Goal: Task Accomplishment & Management: Use online tool/utility

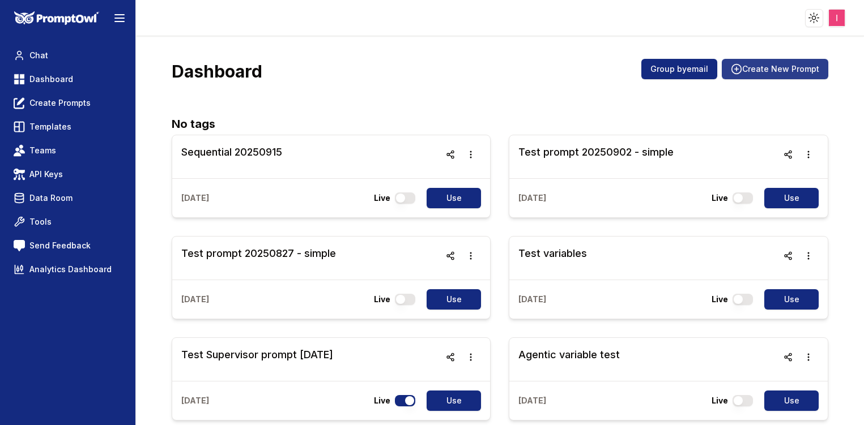
click at [775, 76] on button "Create New Prompt" at bounding box center [775, 69] width 106 height 20
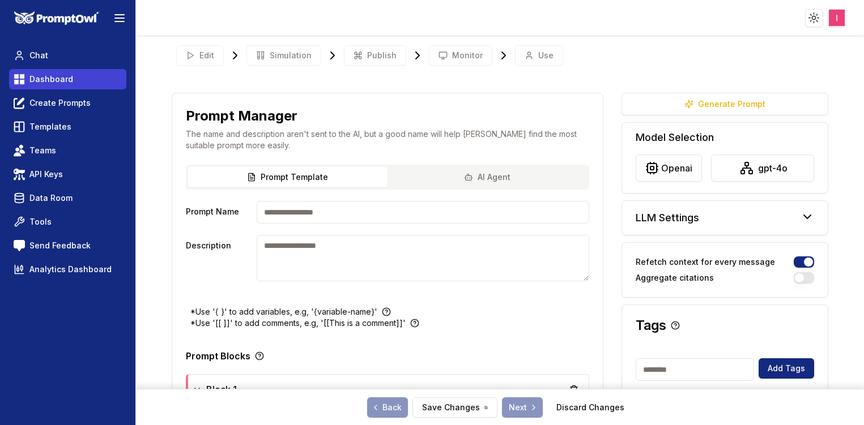
click at [65, 82] on span "Dashboard" at bounding box center [51, 79] width 44 height 11
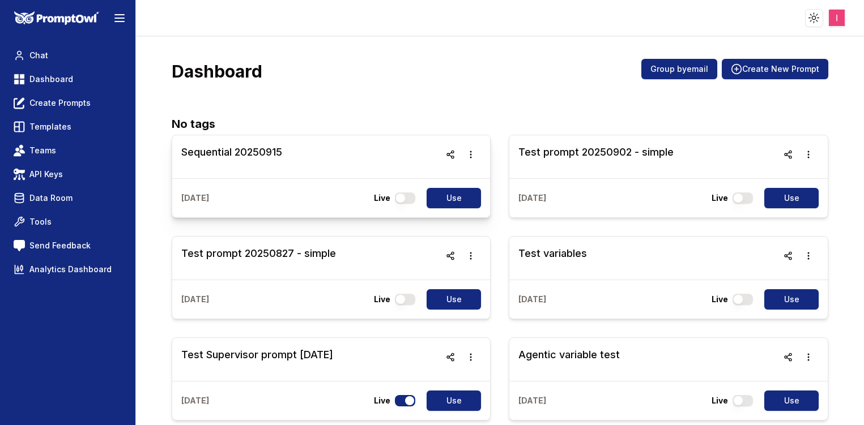
click at [245, 147] on h3 "Sequential 20250915" at bounding box center [231, 152] width 101 height 16
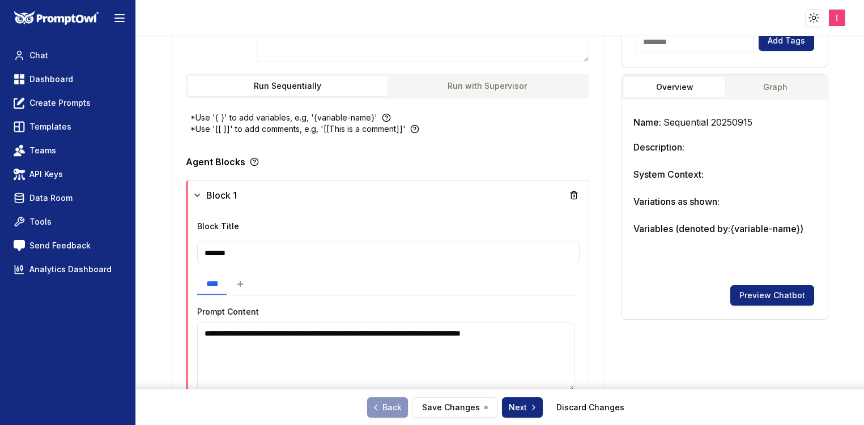
scroll to position [207, 0]
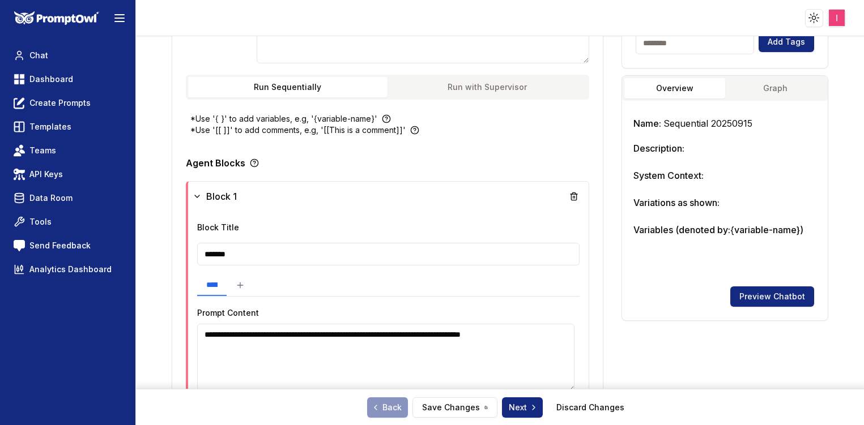
drag, startPoint x: 260, startPoint y: 343, endPoint x: 170, endPoint y: 261, distance: 121.1
click at [172, 261] on div "**********" at bounding box center [388, 235] width 432 height 698
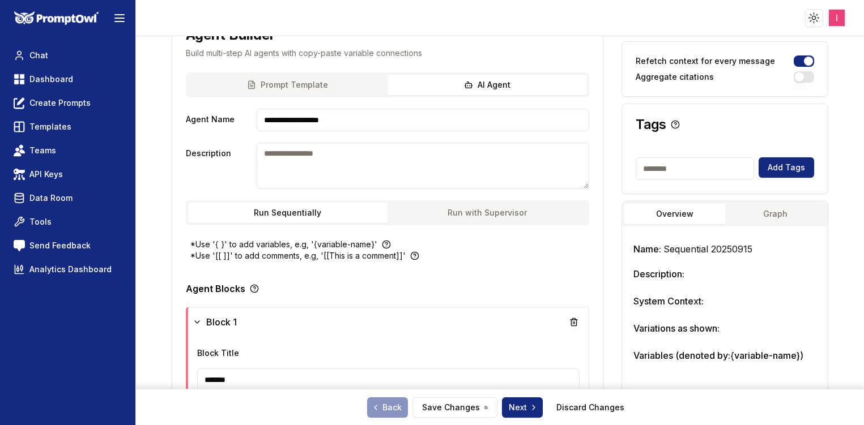
scroll to position [0, 0]
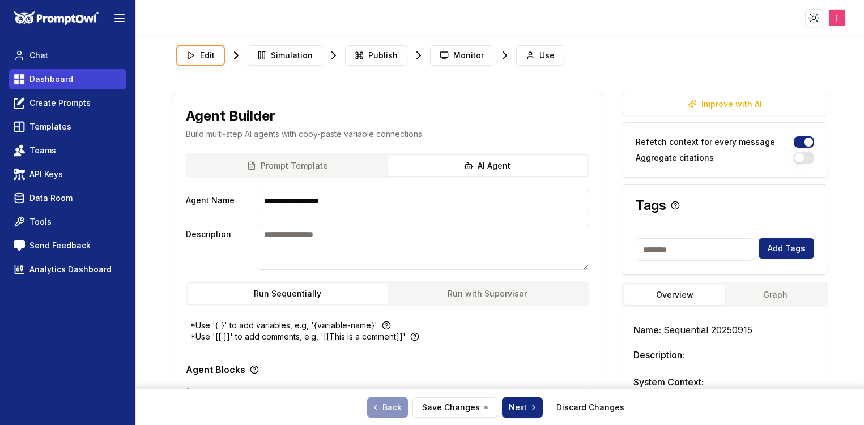
click at [53, 80] on span "Dashboard" at bounding box center [51, 79] width 44 height 11
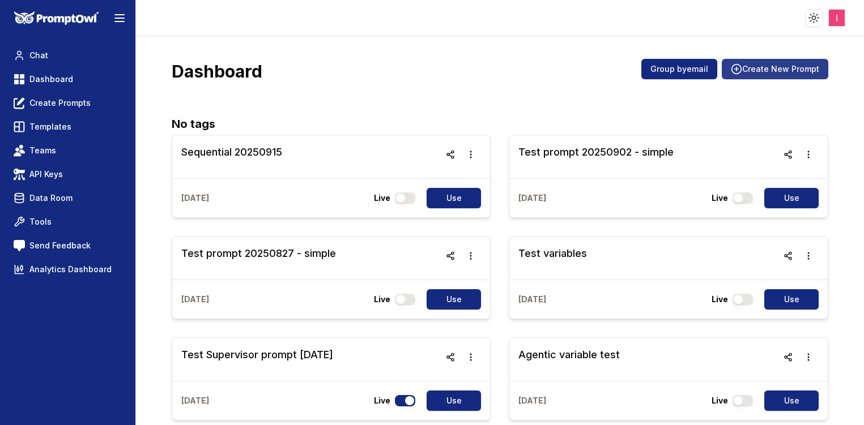
click at [747, 69] on button "Create New Prompt" at bounding box center [775, 69] width 106 height 20
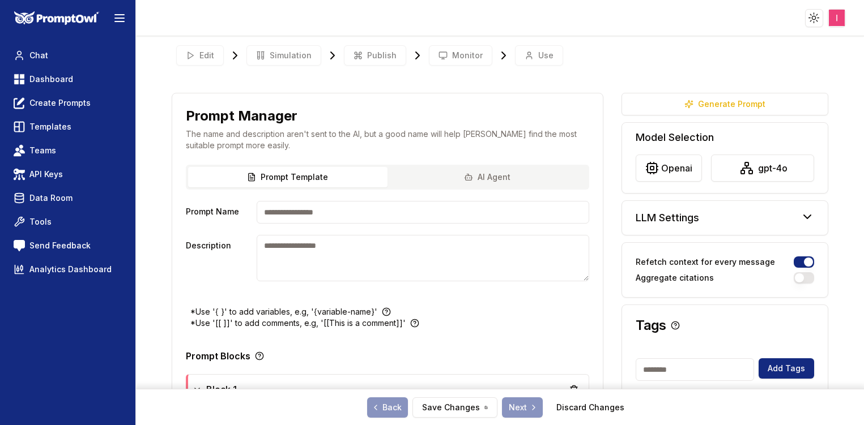
click at [503, 177] on div "Prompt Template AI Agent" at bounding box center [387, 177] width 403 height 25
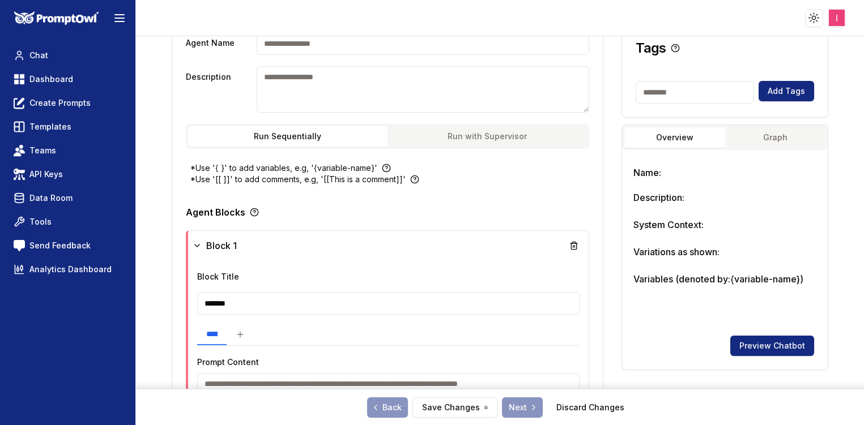
scroll to position [250, 0]
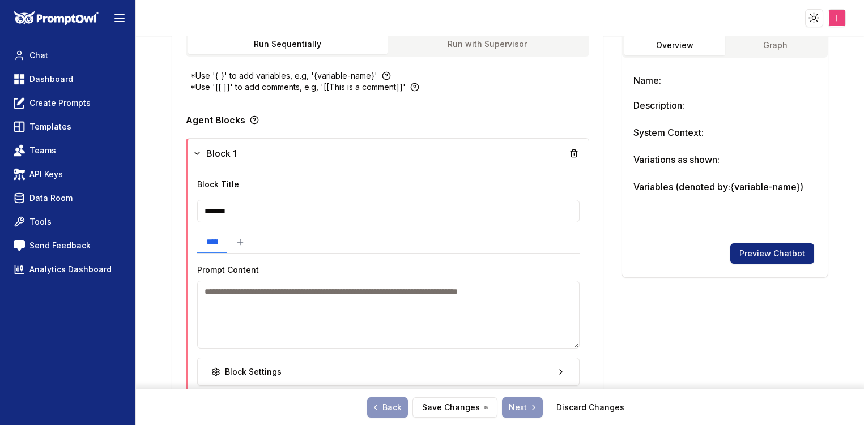
click at [490, 41] on button "Run with Supervisor" at bounding box center [486, 44] width 199 height 20
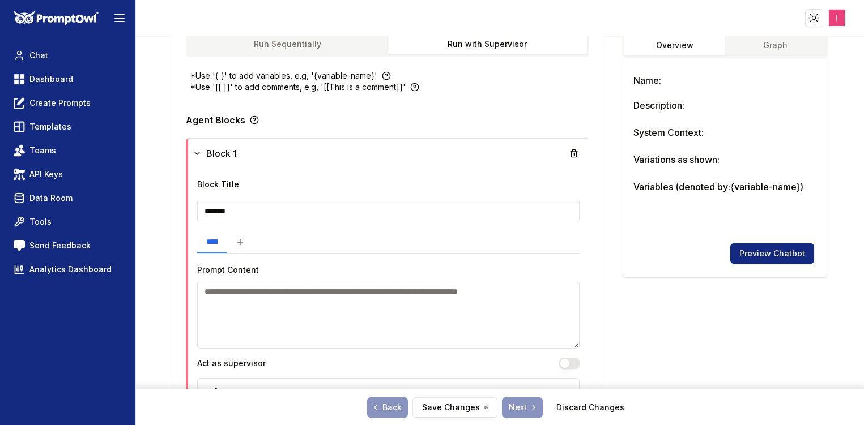
scroll to position [383, 0]
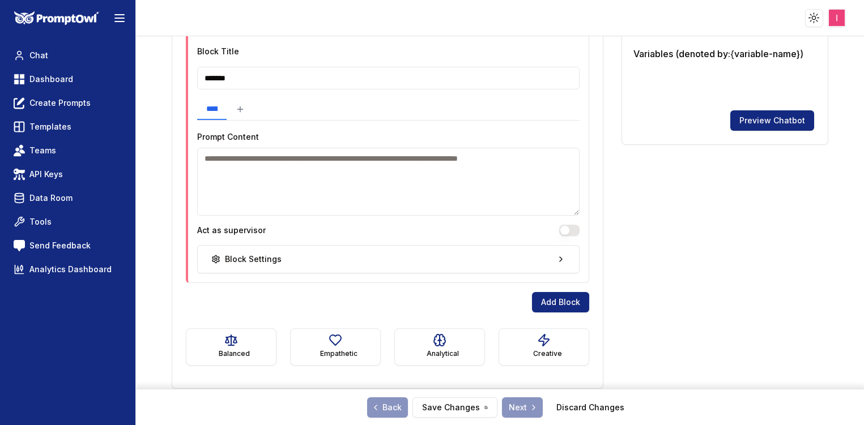
click at [559, 231] on button "Act as supervisor" at bounding box center [569, 230] width 20 height 11
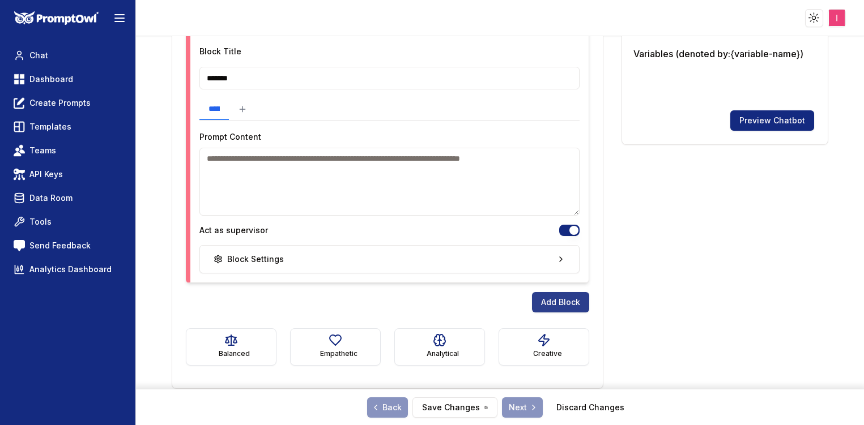
click at [561, 295] on button "Add Block" at bounding box center [560, 302] width 57 height 20
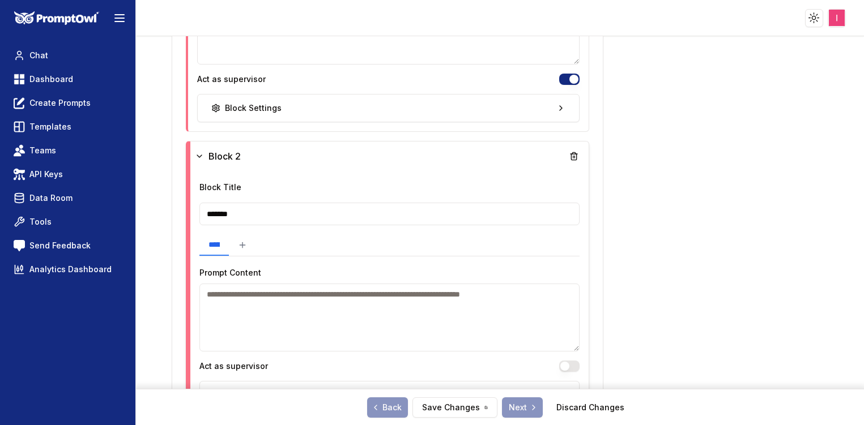
scroll to position [615, 0]
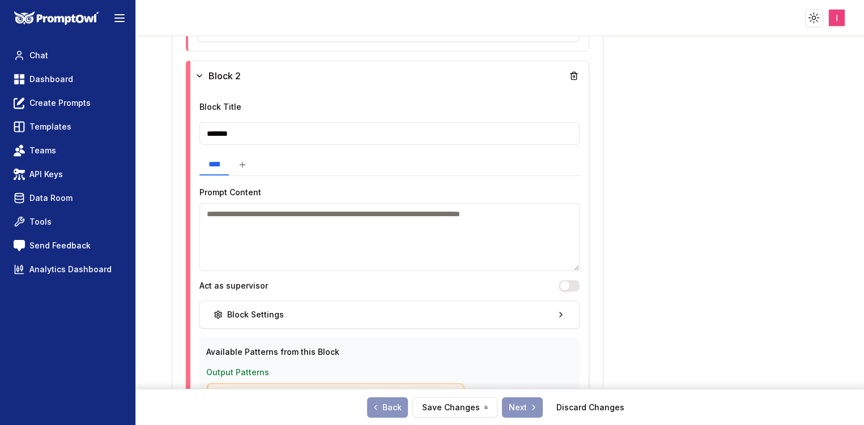
click at [349, 246] on textarea at bounding box center [389, 237] width 380 height 68
paste textarea "**********"
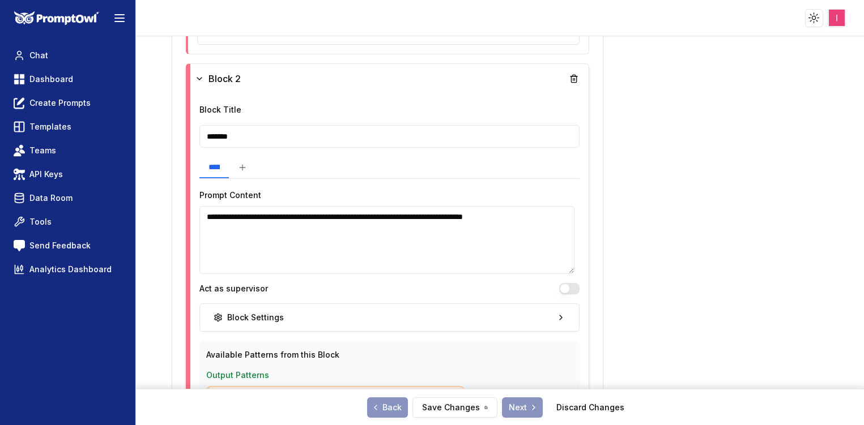
scroll to position [611, 0]
type textarea "**********"
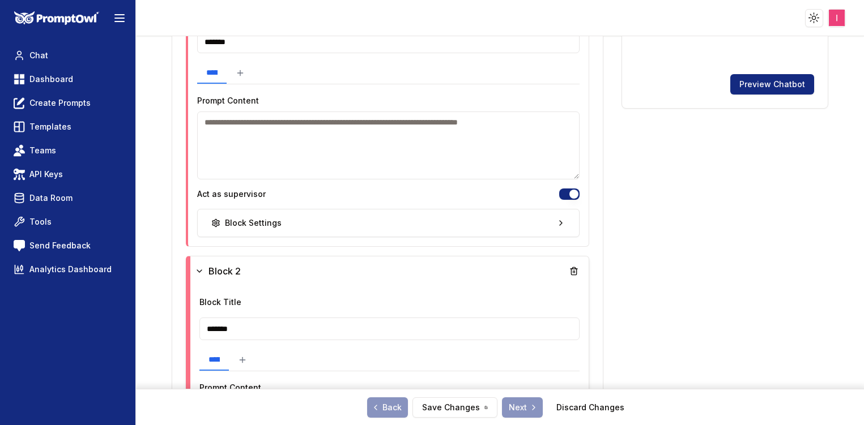
scroll to position [417, 0]
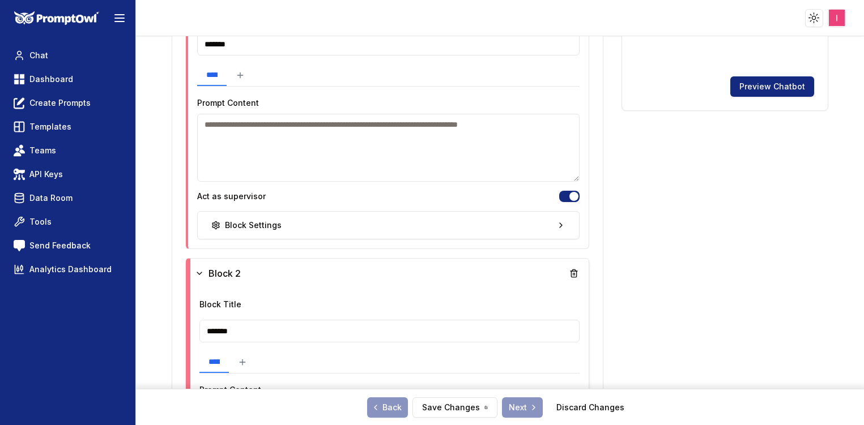
drag, startPoint x: 283, startPoint y: 161, endPoint x: 258, endPoint y: 159, distance: 24.5
click at [258, 159] on textarea at bounding box center [388, 148] width 382 height 68
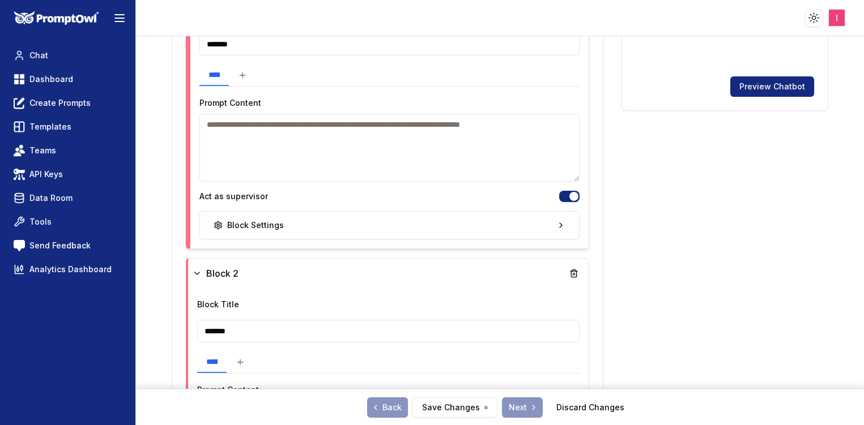
paste textarea "**********"
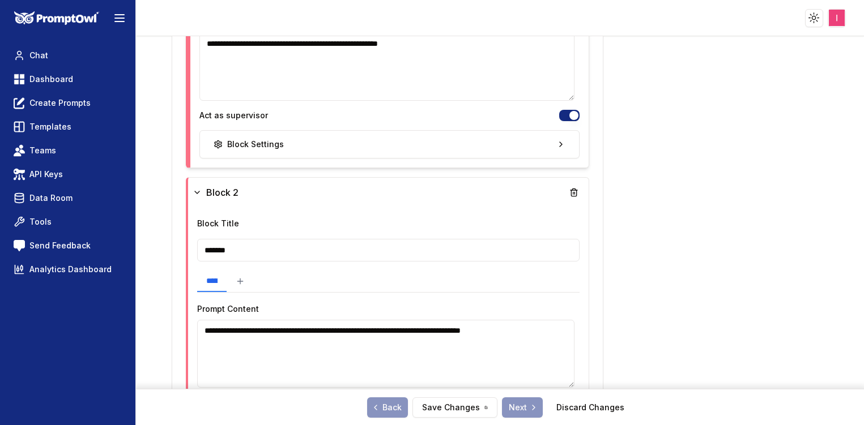
scroll to position [498, 0]
type textarea "**********"
drag, startPoint x: 253, startPoint y: 256, endPoint x: 160, endPoint y: 234, distance: 96.0
click at [160, 234] on div "**********" at bounding box center [500, 230] width 728 height 389
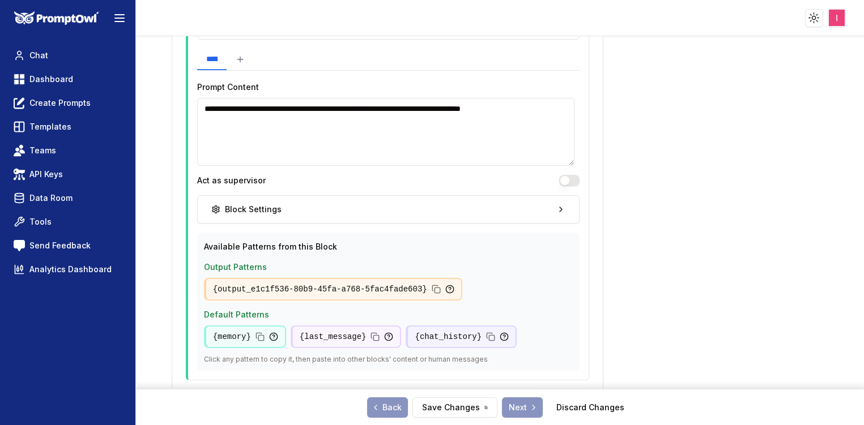
scroll to position [721, 0]
type input "*******"
drag, startPoint x: 236, startPoint y: 120, endPoint x: 156, endPoint y: 56, distance: 102.0
click at [156, 56] on div "**********" at bounding box center [500, 230] width 728 height 389
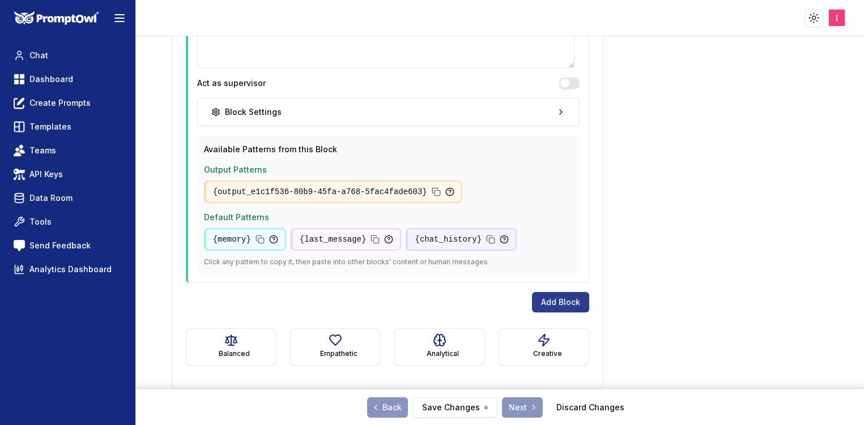
click at [560, 306] on button "Add Block" at bounding box center [560, 302] width 57 height 20
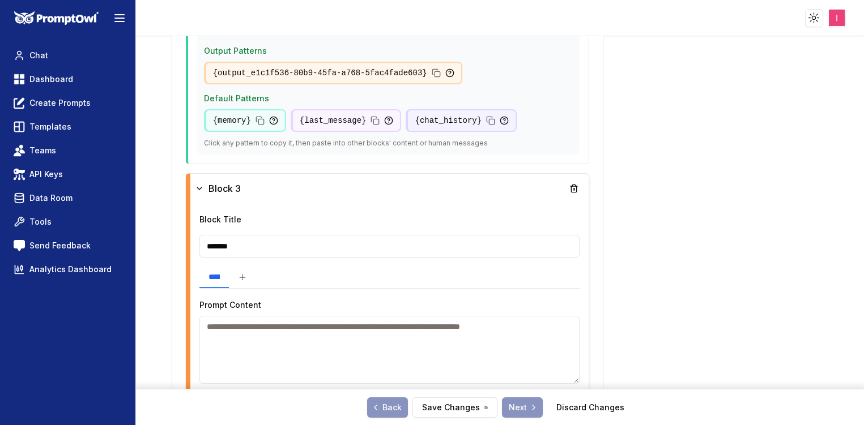
scroll to position [971, 0]
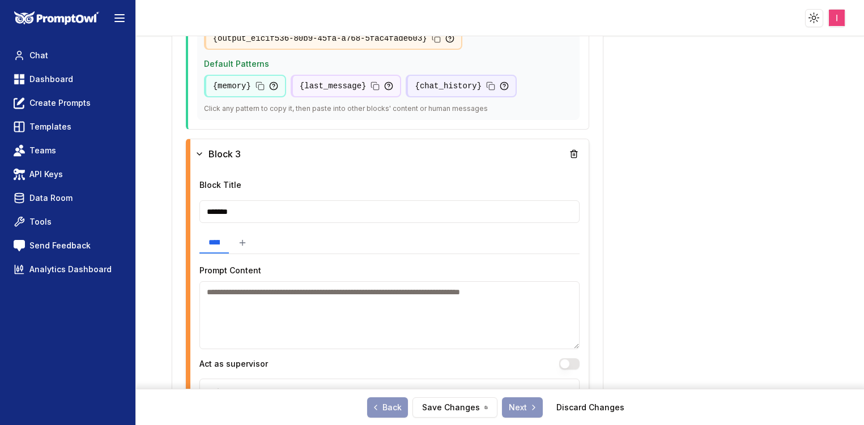
click at [430, 321] on textarea at bounding box center [389, 316] width 380 height 68
paste textarea "**********"
type textarea "**********"
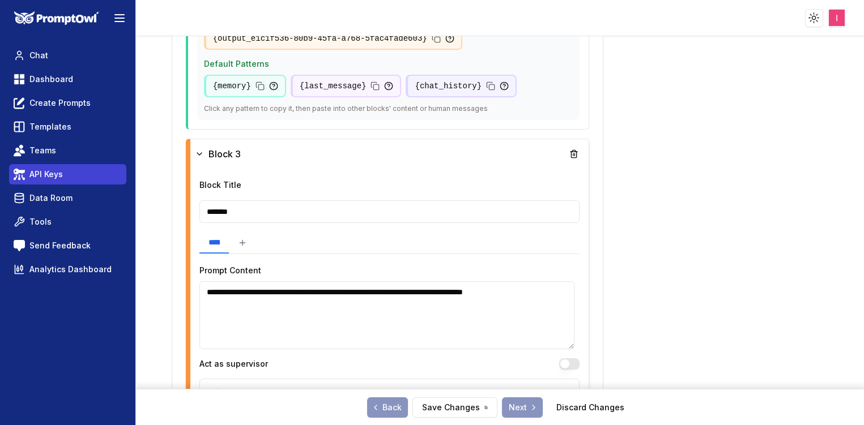
drag, startPoint x: 291, startPoint y: 210, endPoint x: 99, endPoint y: 165, distance: 197.6
click at [99, 165] on div "**********" at bounding box center [432, 230] width 864 height 389
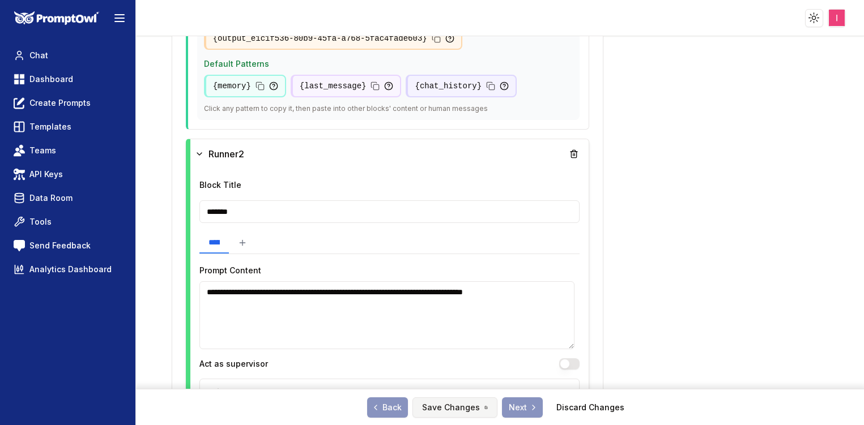
type input "*******"
click at [440, 410] on button "Save Changes" at bounding box center [454, 408] width 85 height 20
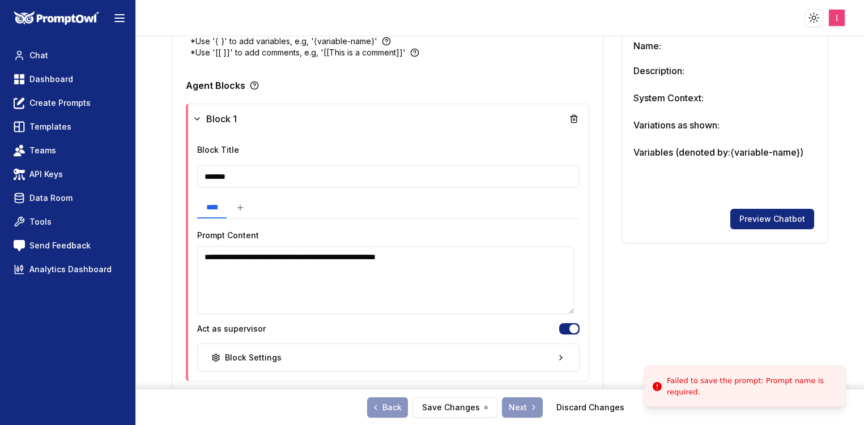
scroll to position [0, 0]
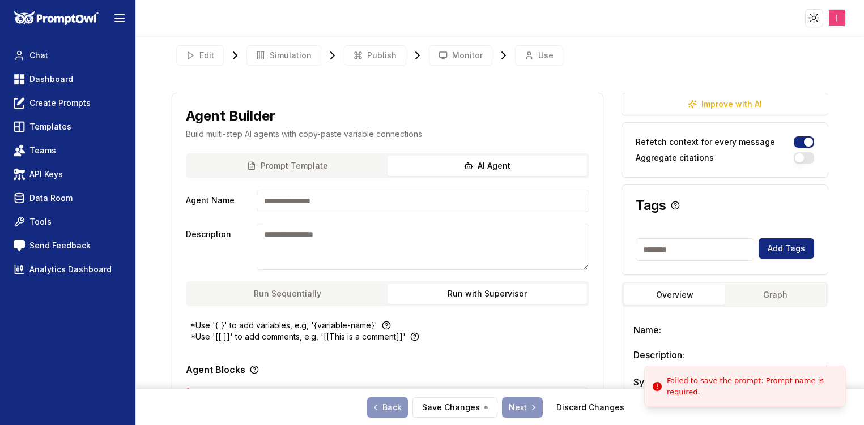
click at [302, 203] on input "Agent Name" at bounding box center [423, 201] width 333 height 23
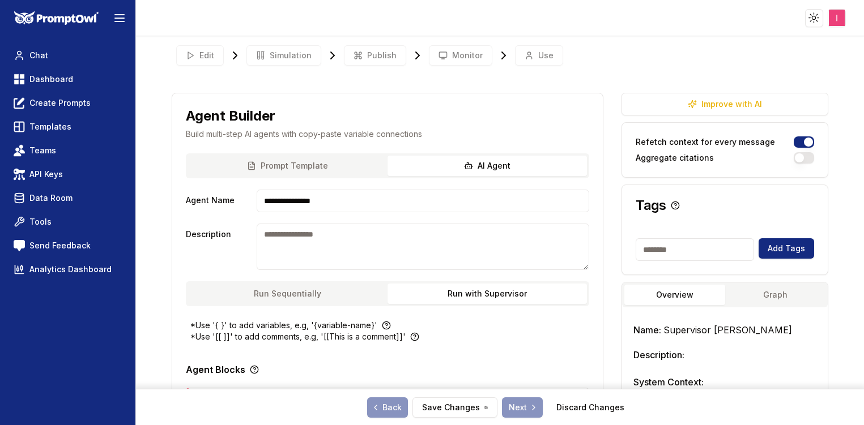
click at [302, 203] on input "**********" at bounding box center [423, 201] width 333 height 23
type input "**********"
click at [454, 406] on button "Save Changes" at bounding box center [454, 408] width 85 height 20
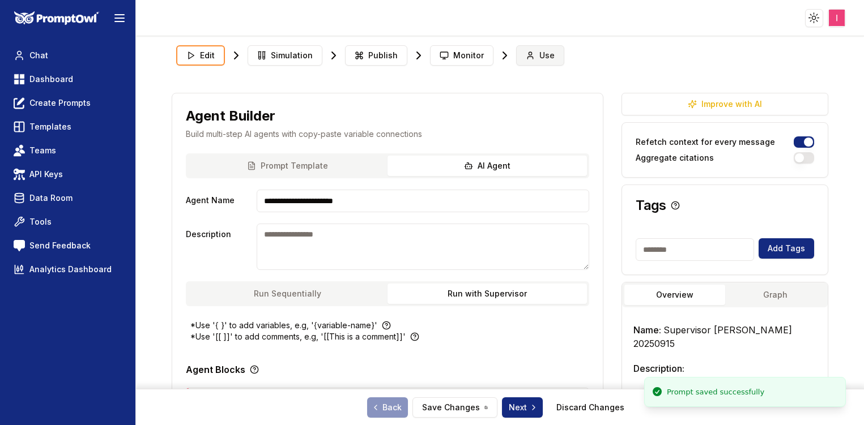
click at [528, 60] on button "Use" at bounding box center [540, 55] width 48 height 20
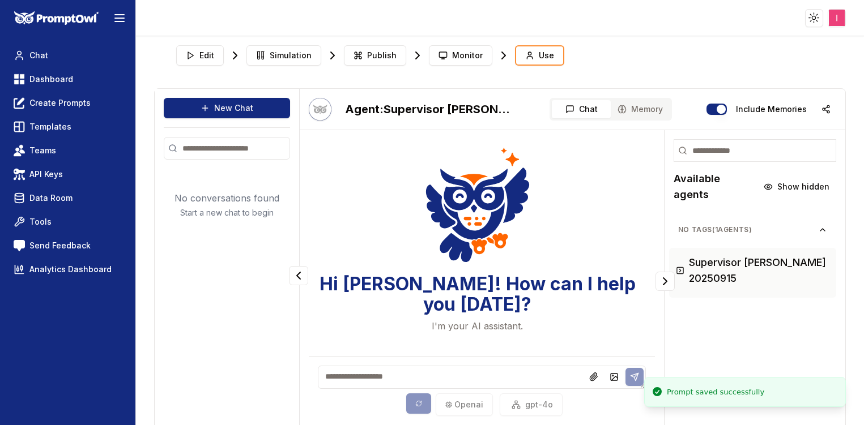
click at [352, 383] on textarea at bounding box center [482, 377] width 328 height 23
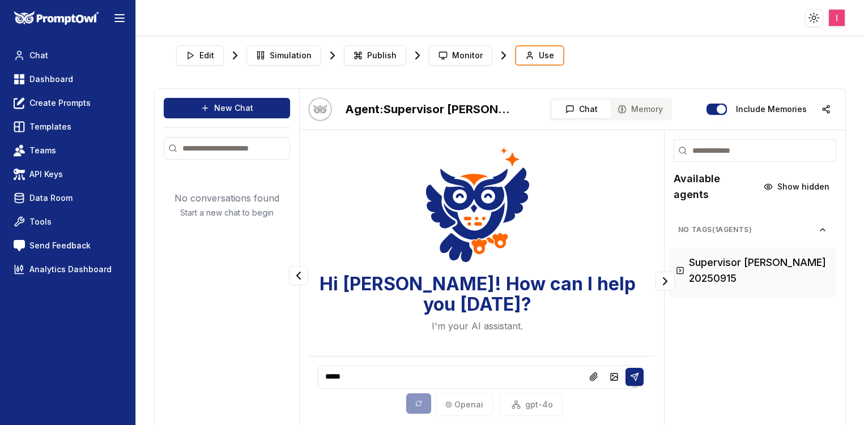
type textarea "******"
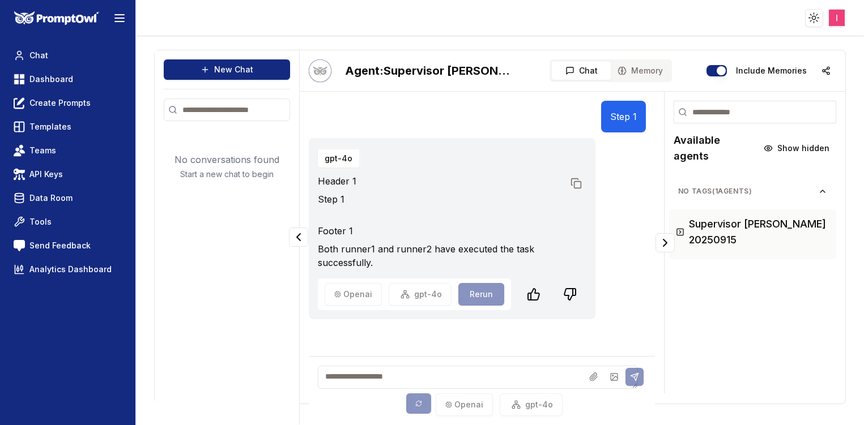
scroll to position [45, 0]
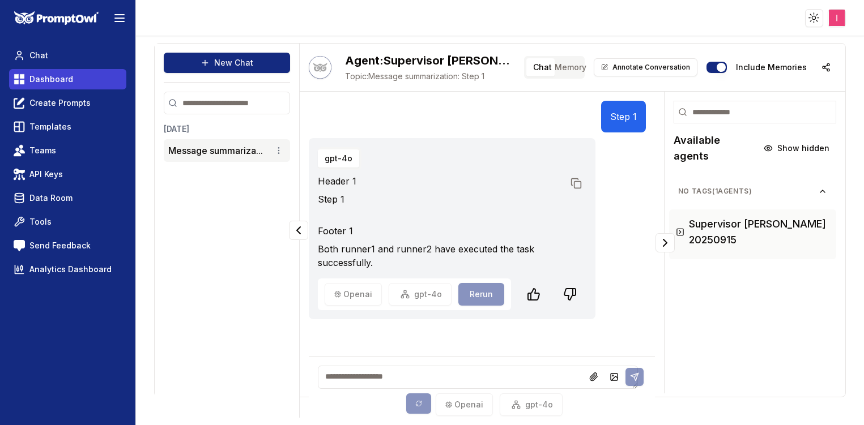
click at [67, 76] on span "Dashboard" at bounding box center [51, 79] width 44 height 11
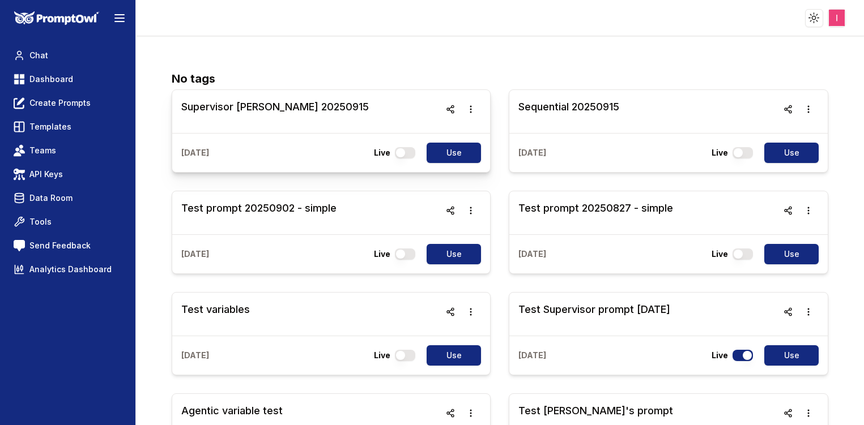
scroll to position [5, 0]
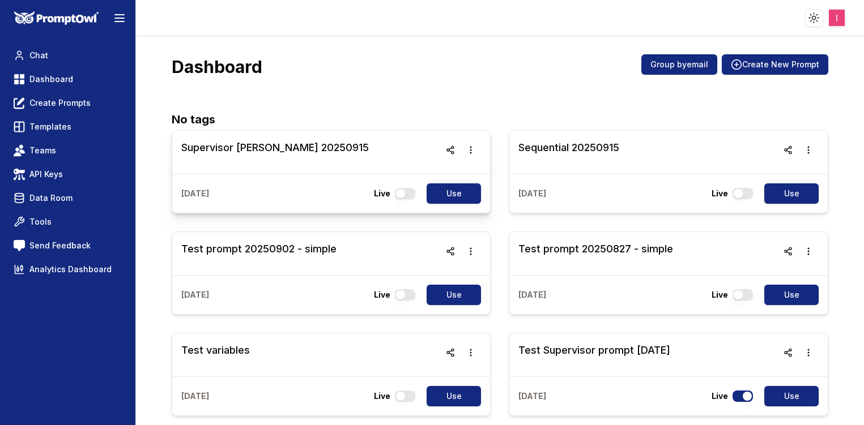
click at [242, 145] on h3 "Supervisor [PERSON_NAME] 20250915" at bounding box center [274, 148] width 187 height 16
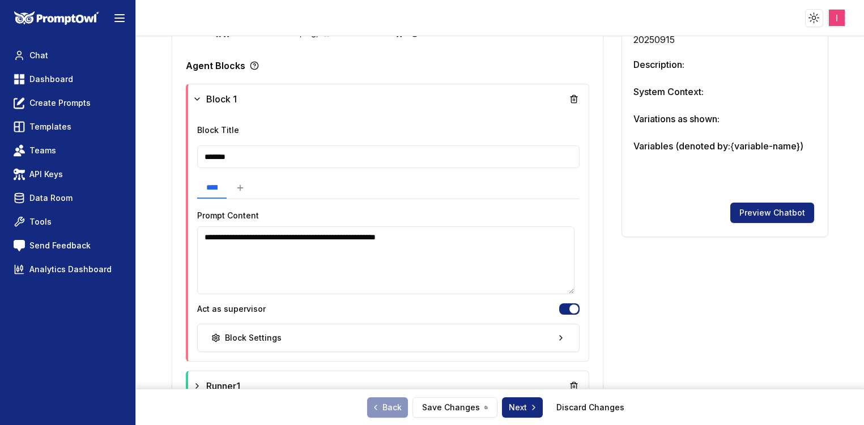
scroll to position [462, 0]
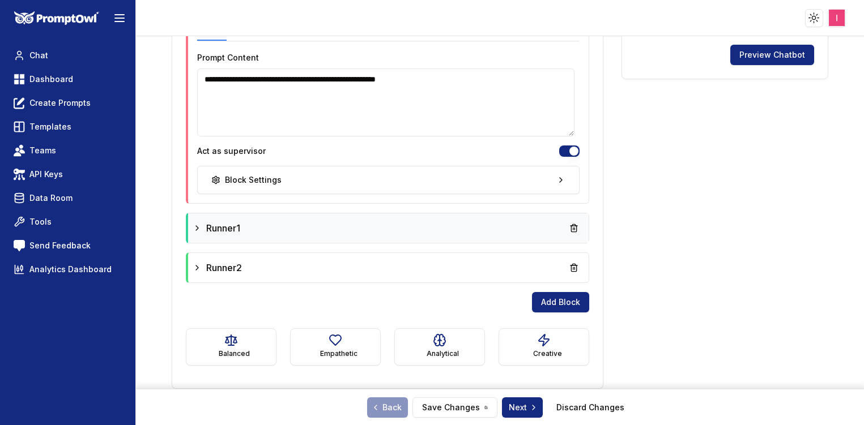
click at [398, 222] on div "Runner1" at bounding box center [388, 228] width 391 height 20
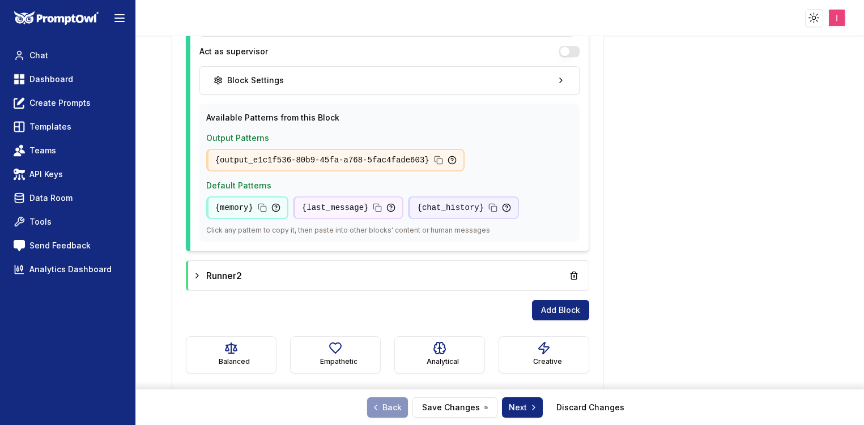
scroll to position [851, 0]
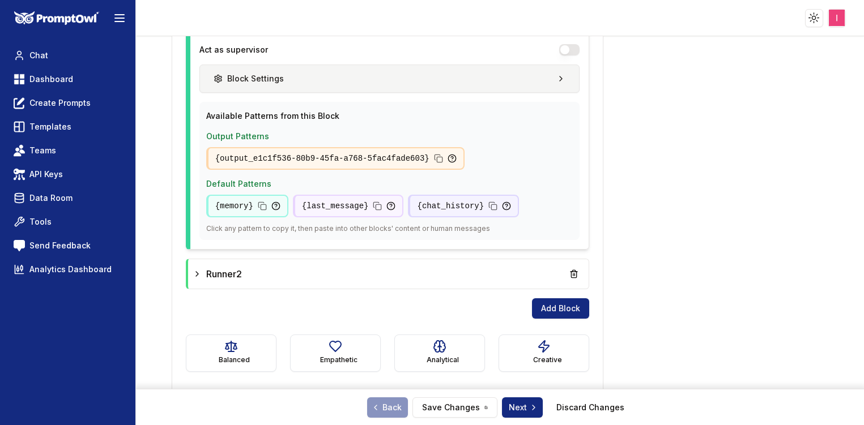
click at [522, 87] on button "Block Settings" at bounding box center [389, 79] width 380 height 28
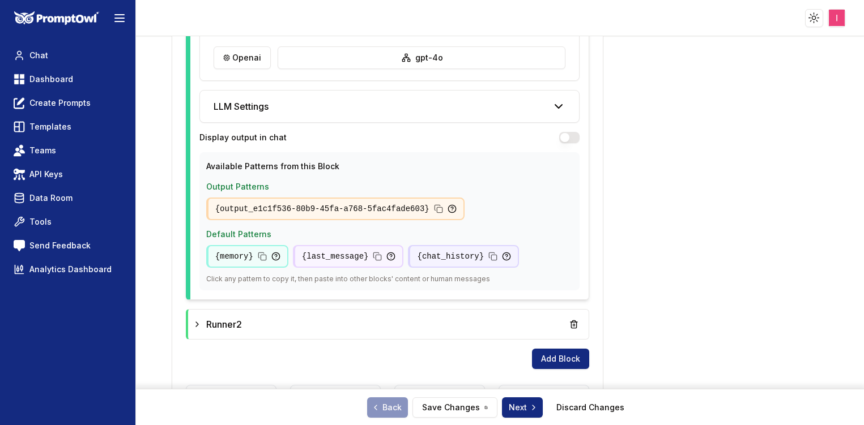
scroll to position [966, 0]
click at [567, 140] on button "button" at bounding box center [569, 136] width 20 height 11
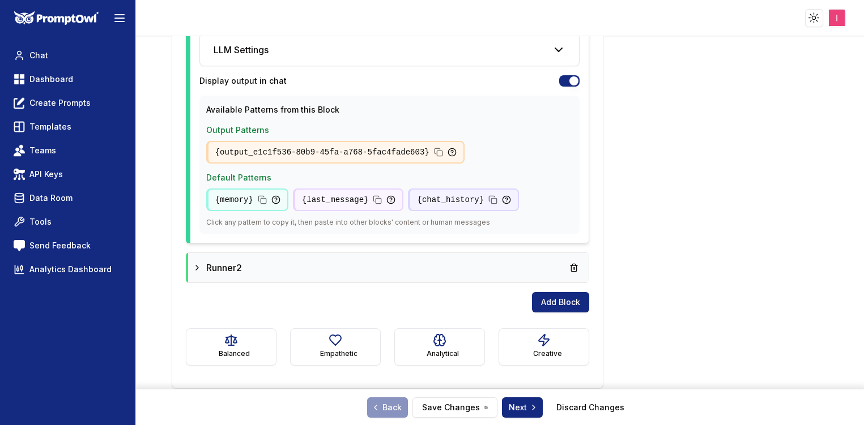
click at [497, 262] on div "Runner2" at bounding box center [388, 268] width 391 height 20
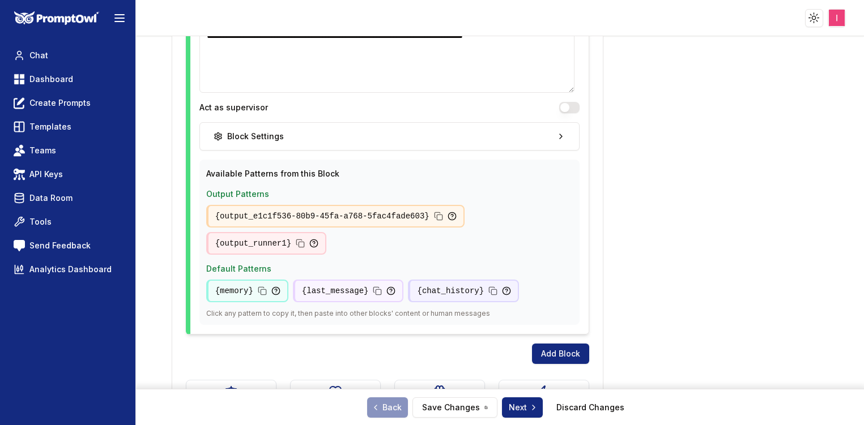
scroll to position [1393, 0]
click at [567, 105] on button "Act as supervisor" at bounding box center [569, 106] width 20 height 11
click at [563, 108] on button "Act as supervisor" at bounding box center [569, 106] width 20 height 11
click at [563, 343] on button "Add Block" at bounding box center [560, 353] width 57 height 20
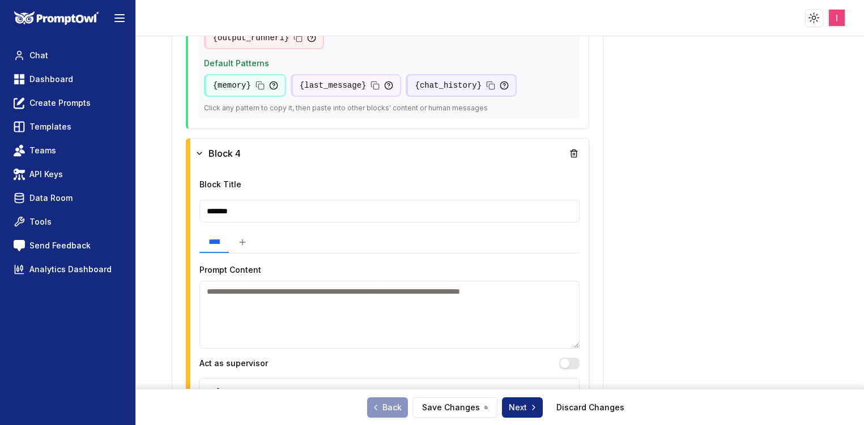
scroll to position [1597, 0]
click at [570, 151] on icon at bounding box center [573, 155] width 9 height 9
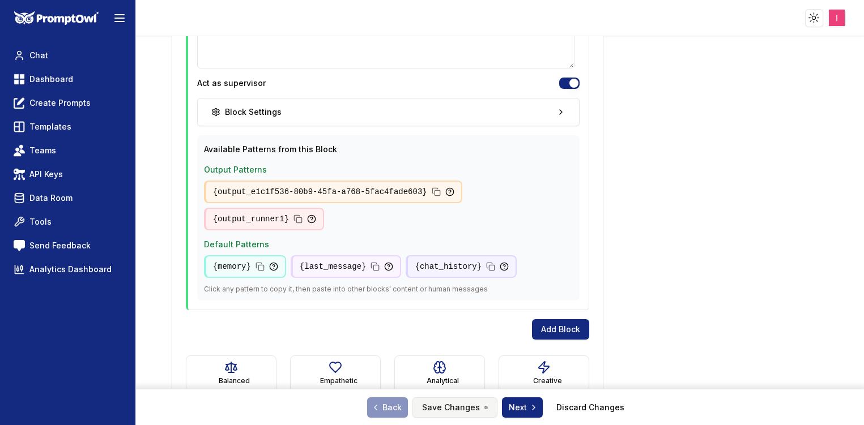
click at [463, 408] on button "Save Changes" at bounding box center [454, 408] width 85 height 20
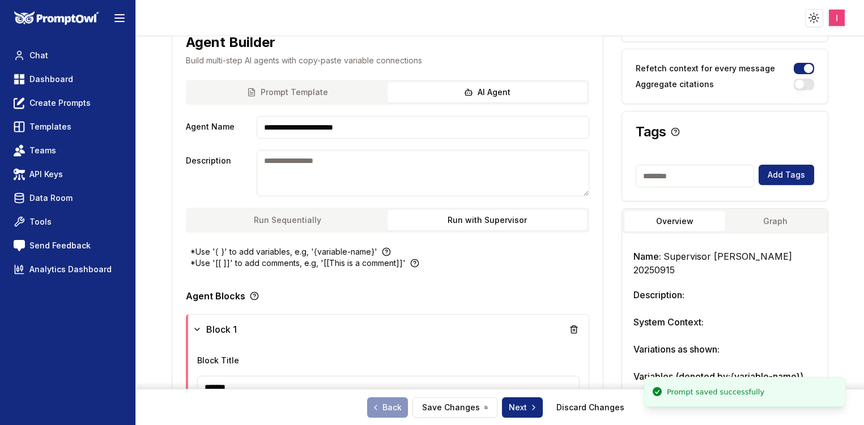
scroll to position [0, 0]
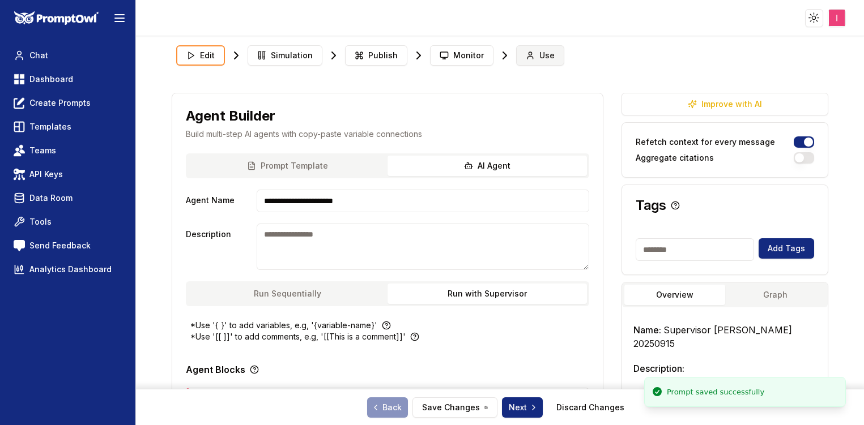
click at [539, 63] on button "Use" at bounding box center [540, 55] width 48 height 20
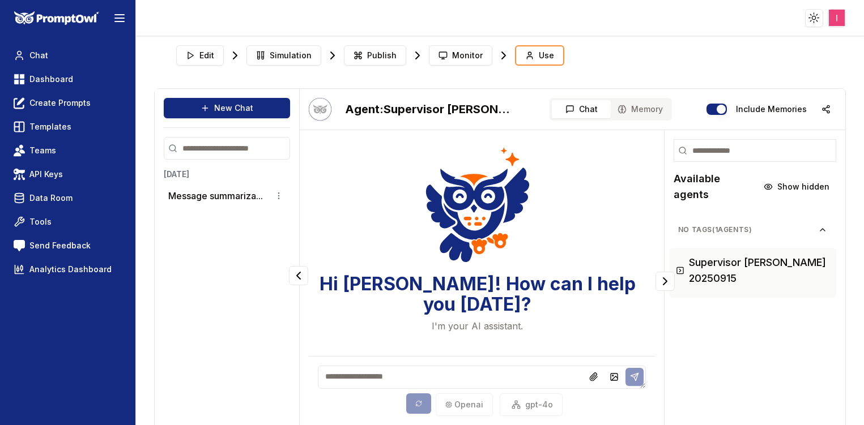
click at [438, 383] on textarea at bounding box center [482, 377] width 328 height 23
type textarea "******"
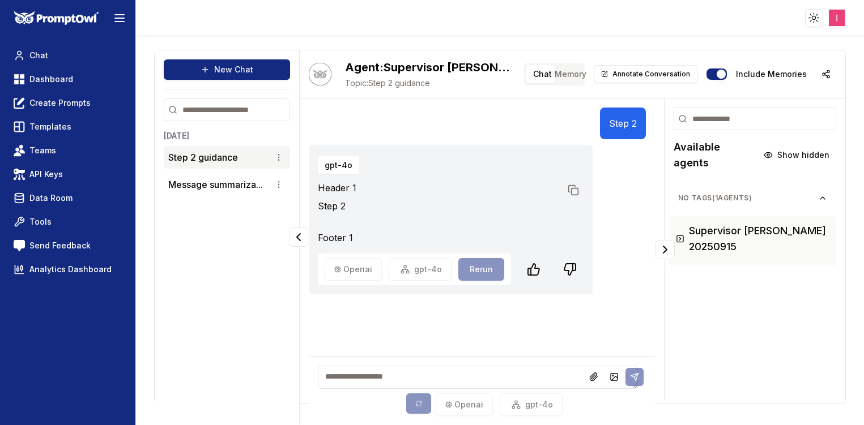
scroll to position [45, 0]
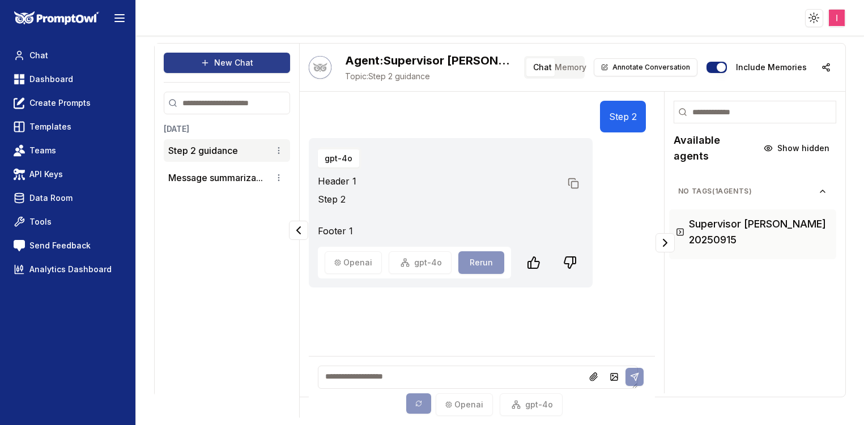
click at [259, 66] on button "New Chat" at bounding box center [227, 63] width 126 height 20
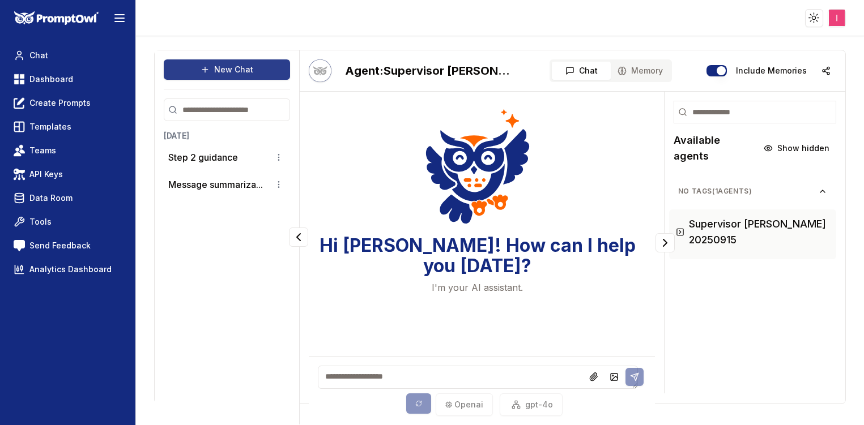
scroll to position [39, 0]
click at [408, 373] on textarea at bounding box center [478, 377] width 320 height 23
type textarea "******"
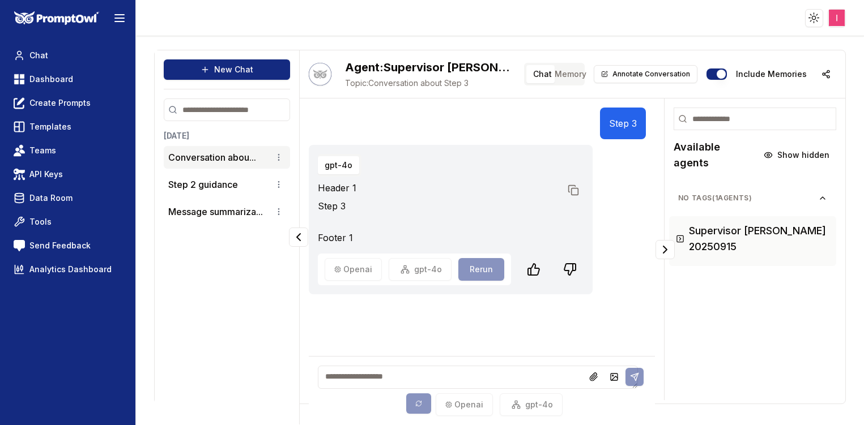
scroll to position [45, 0]
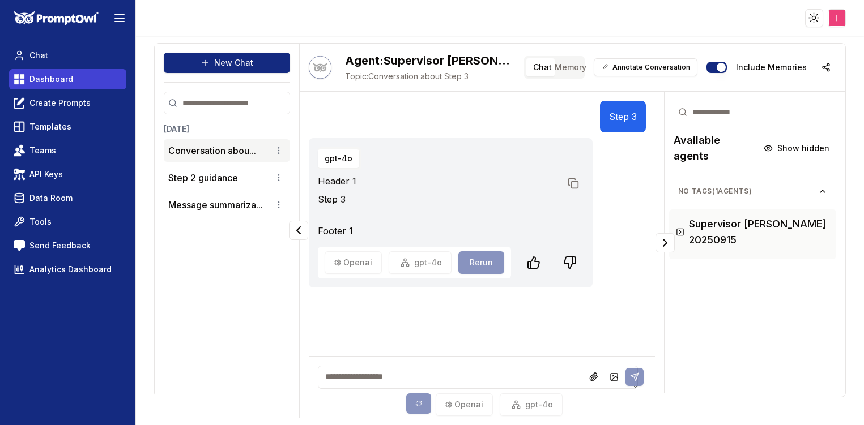
click at [69, 84] on span "Dashboard" at bounding box center [51, 79] width 44 height 11
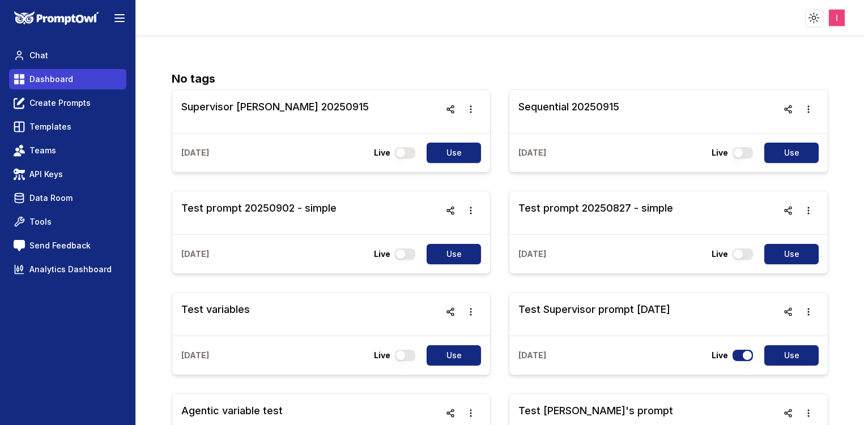
scroll to position [5, 0]
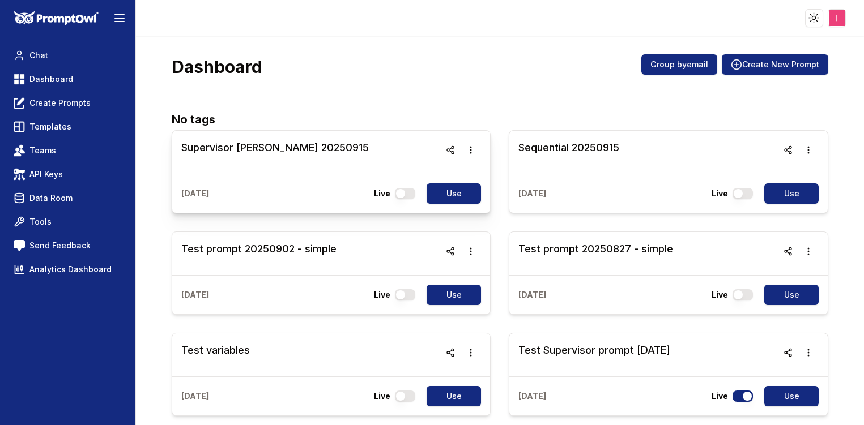
click at [300, 153] on h3 "Supervisor [PERSON_NAME] 20250915" at bounding box center [274, 148] width 187 height 16
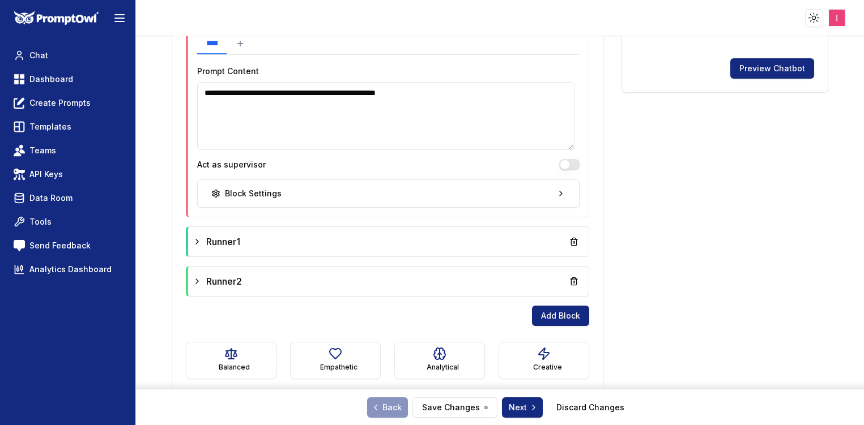
scroll to position [449, 0]
click at [562, 163] on button "Act as supervisor" at bounding box center [569, 164] width 20 height 11
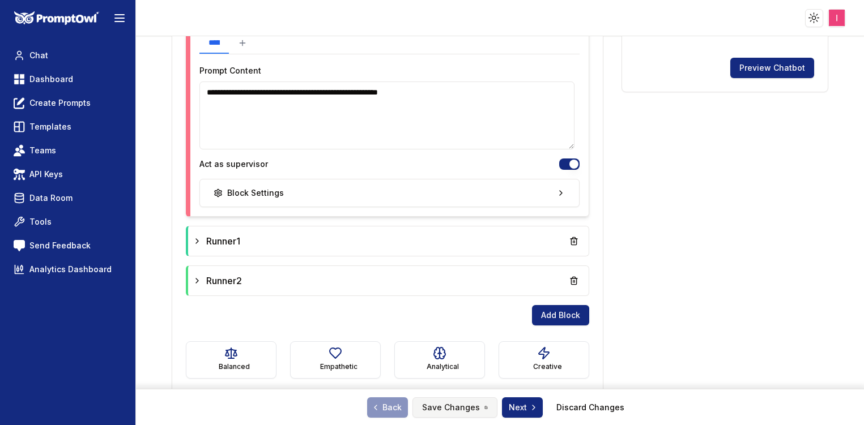
click at [444, 398] on button "Save Changes" at bounding box center [454, 408] width 85 height 20
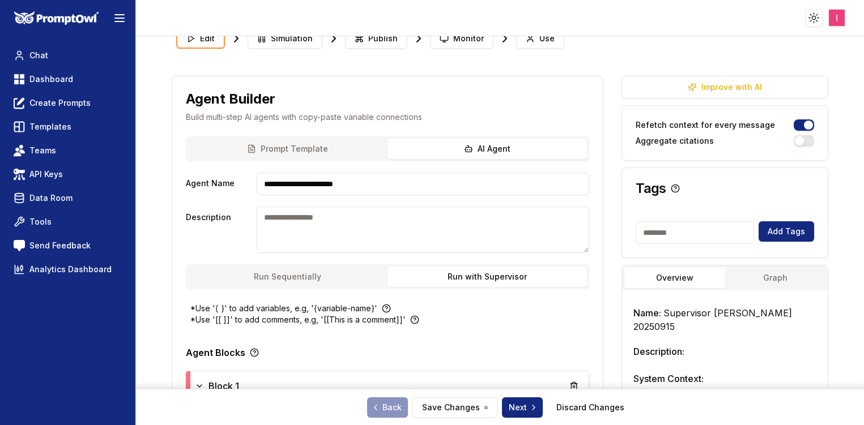
scroll to position [0, 0]
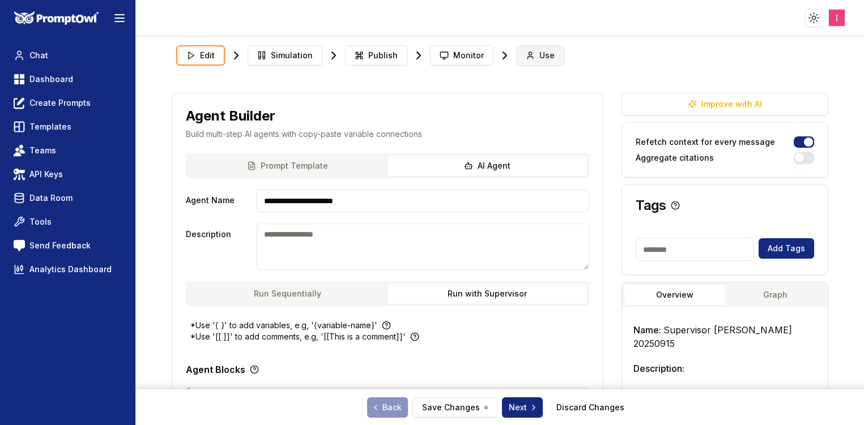
click at [546, 55] on span "Use" at bounding box center [546, 55] width 15 height 11
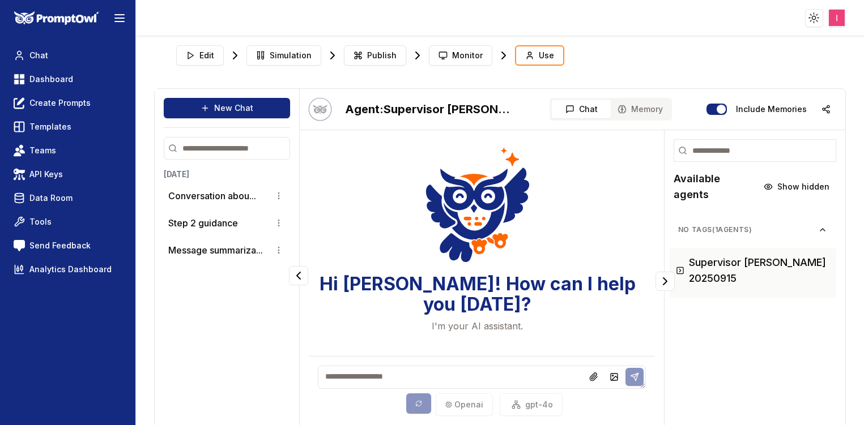
click at [450, 386] on textarea at bounding box center [482, 377] width 328 height 23
type textarea "******"
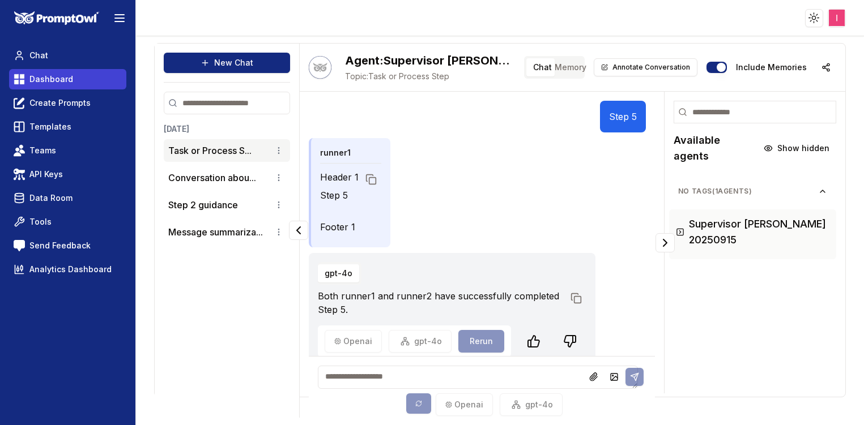
click at [69, 75] on span "Dashboard" at bounding box center [51, 79] width 44 height 11
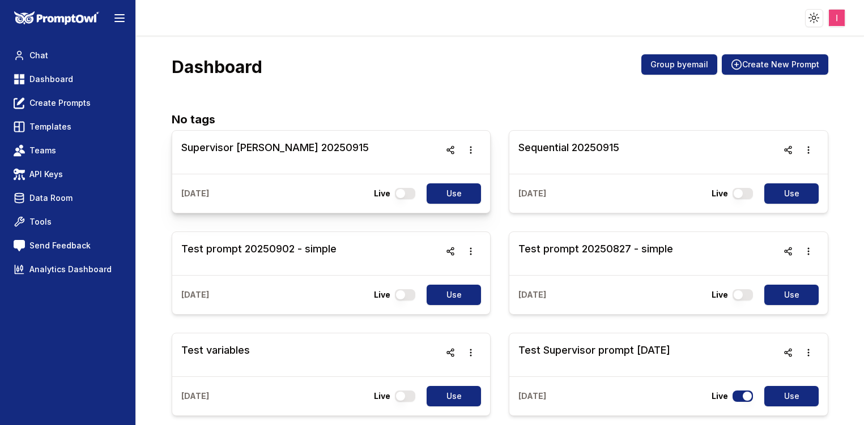
click at [198, 149] on h3 "Supervisor [PERSON_NAME] 20250915" at bounding box center [274, 148] width 187 height 16
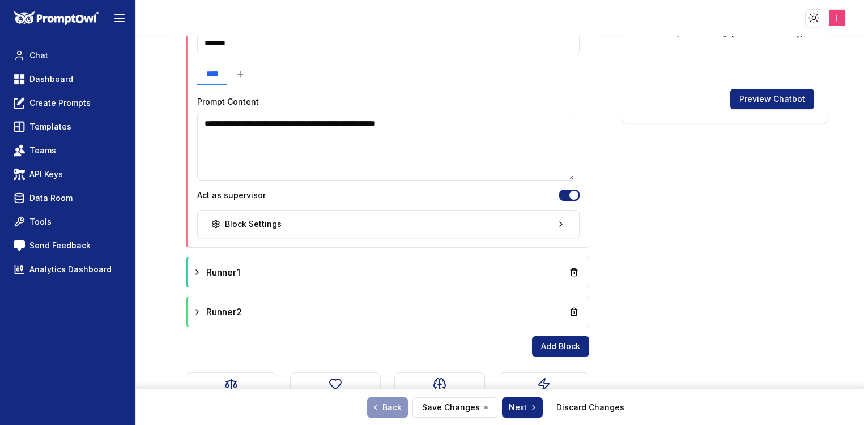
scroll to position [462, 0]
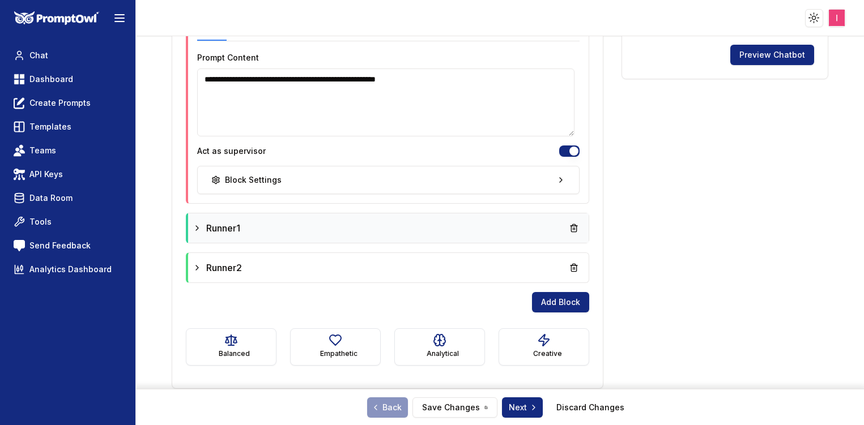
click at [415, 233] on div "Runner1" at bounding box center [388, 228] width 391 height 20
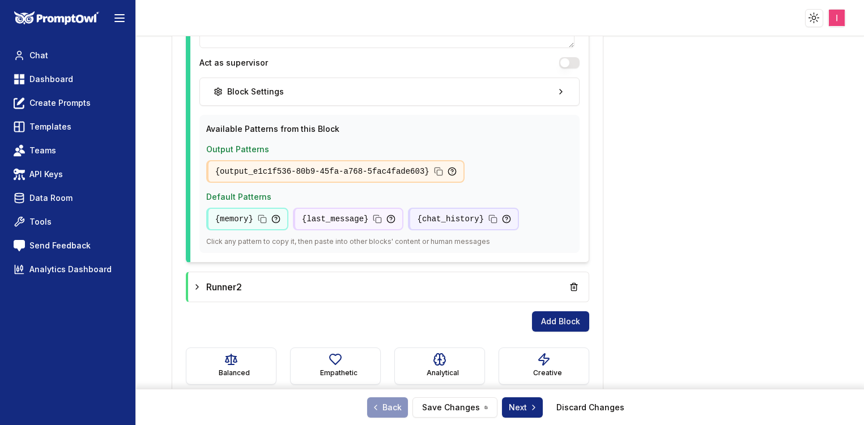
scroll to position [838, 0]
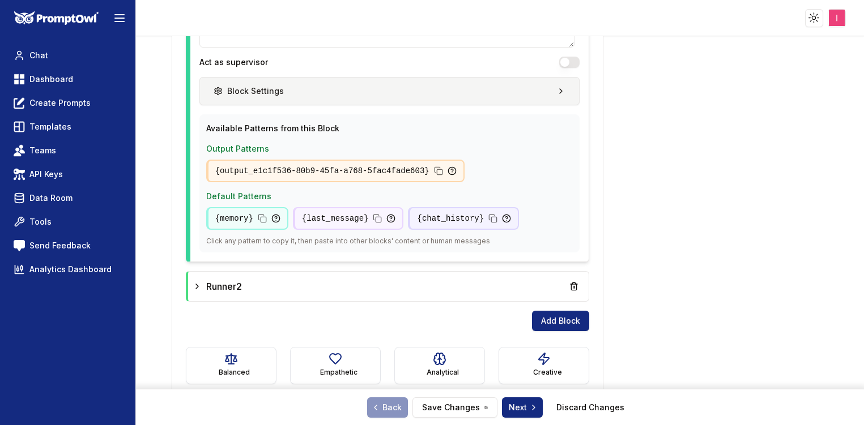
click at [529, 92] on button "Block Settings" at bounding box center [389, 91] width 380 height 28
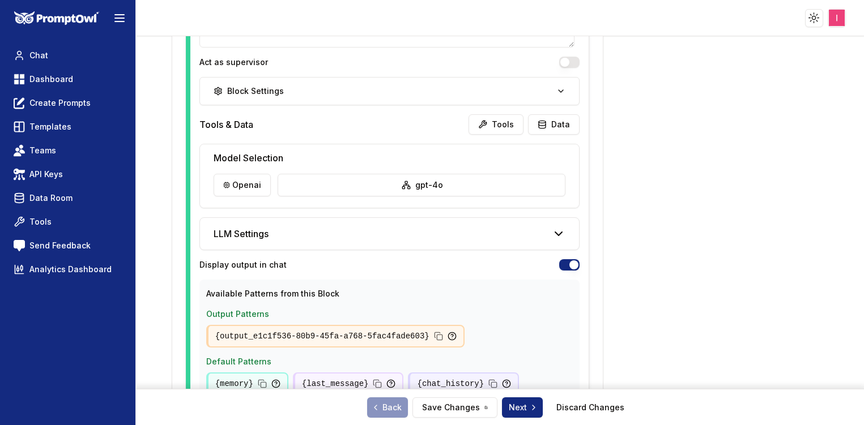
scroll to position [1022, 0]
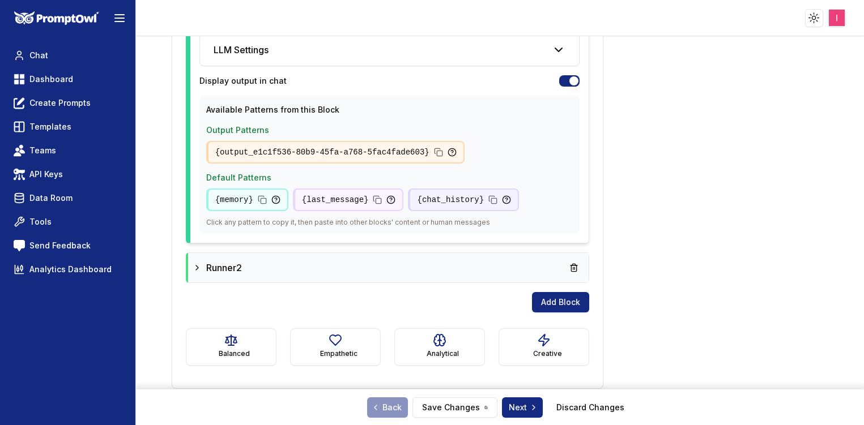
click at [497, 266] on div "Runner2" at bounding box center [388, 268] width 391 height 20
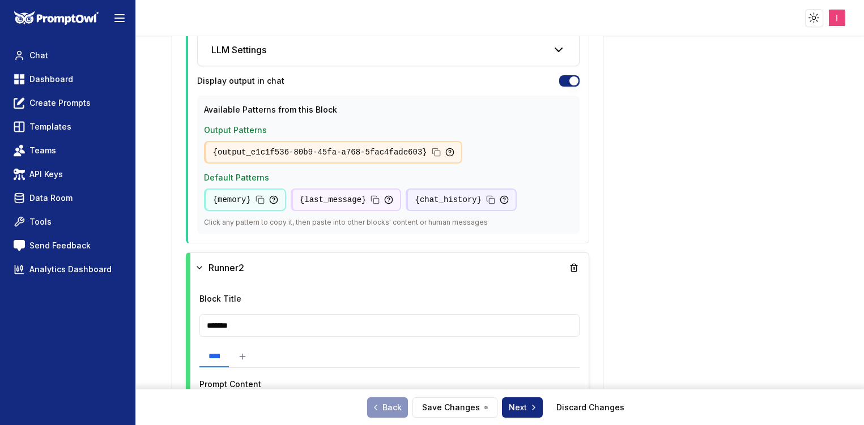
scroll to position [1298, 0]
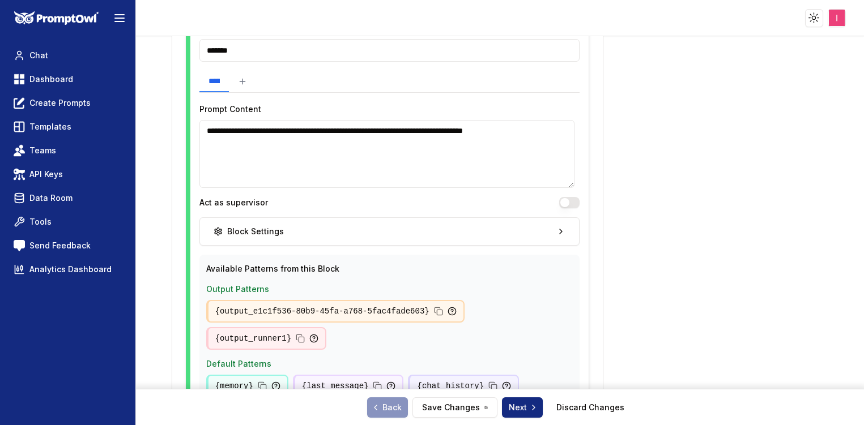
click at [569, 203] on button "Act as supervisor" at bounding box center [569, 202] width 20 height 11
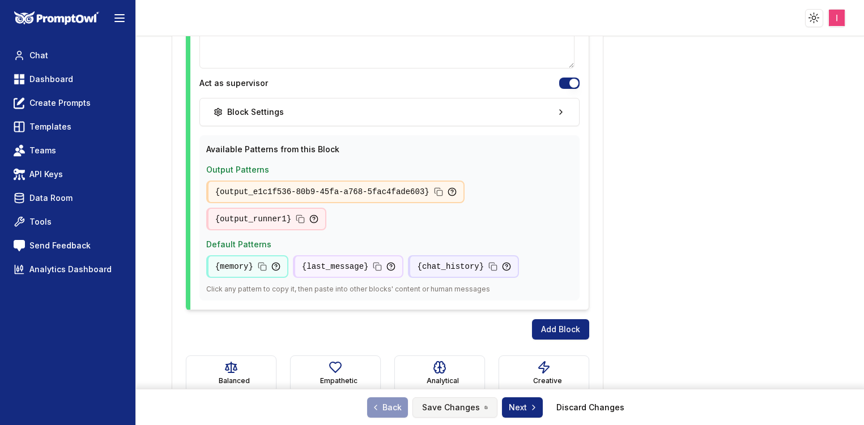
click at [451, 414] on button "Save Changes" at bounding box center [454, 408] width 85 height 20
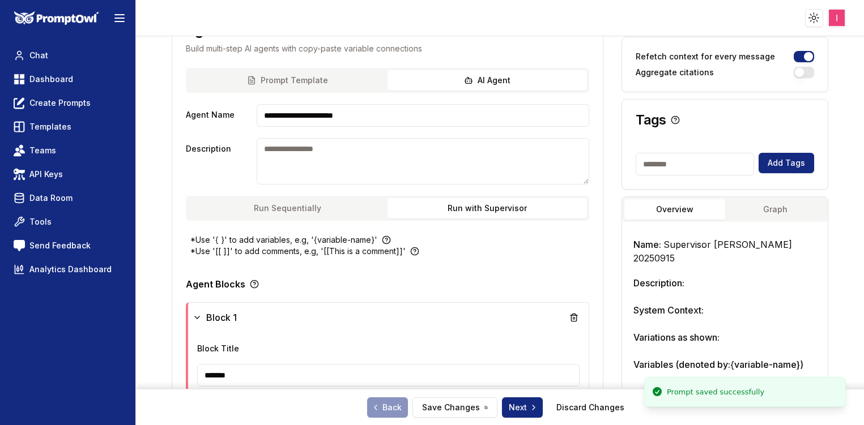
scroll to position [0, 0]
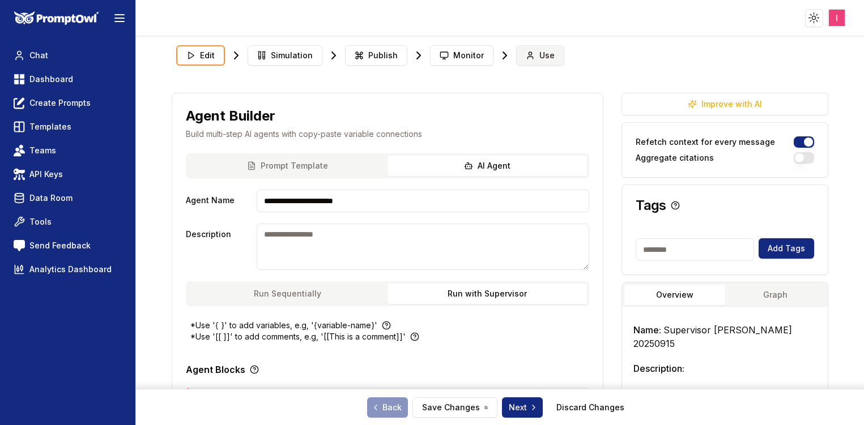
click at [539, 58] on span "Use" at bounding box center [546, 55] width 15 height 11
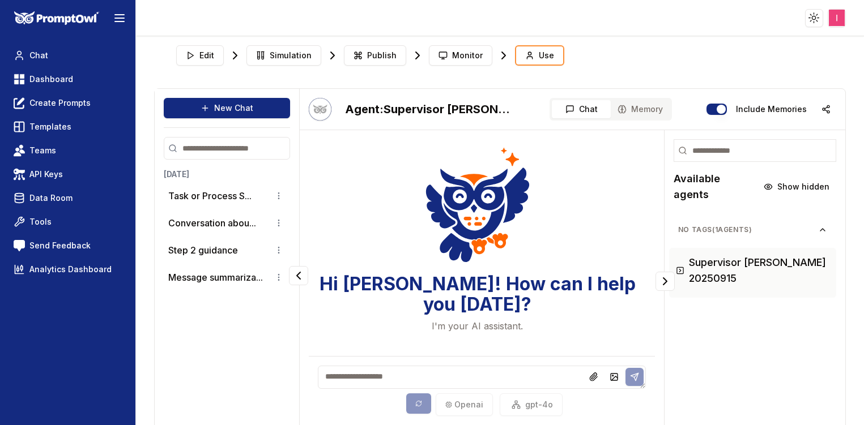
click at [403, 372] on textarea at bounding box center [482, 377] width 328 height 23
type textarea "******"
click at [625, 371] on button at bounding box center [634, 378] width 18 height 18
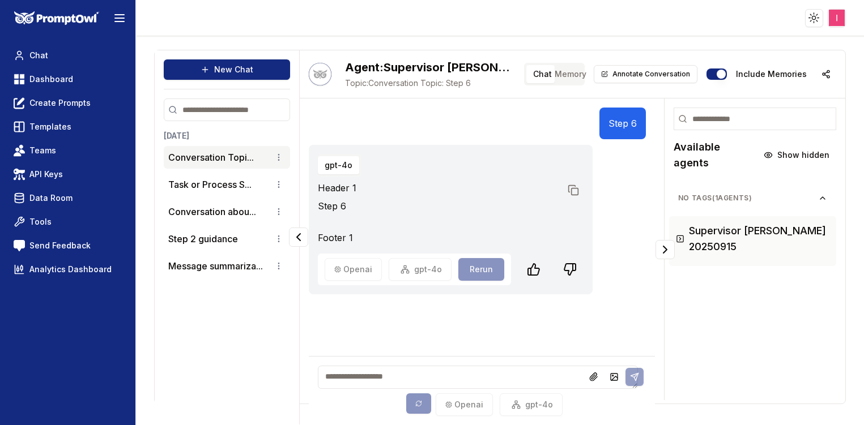
scroll to position [45, 0]
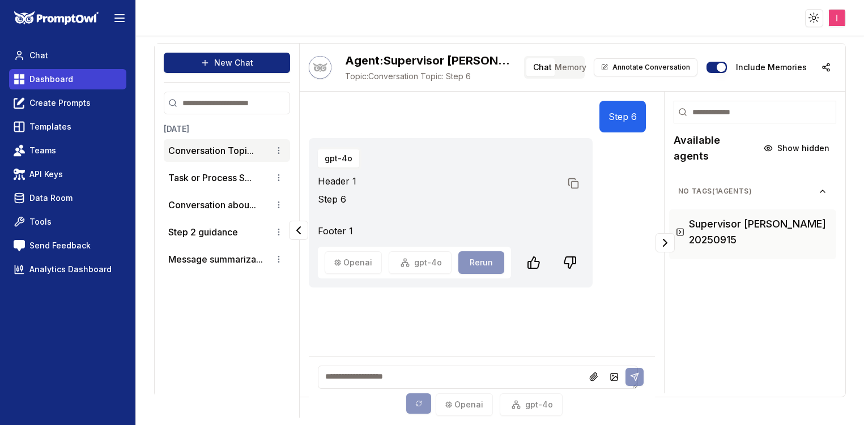
click at [49, 77] on span "Dashboard" at bounding box center [51, 79] width 44 height 11
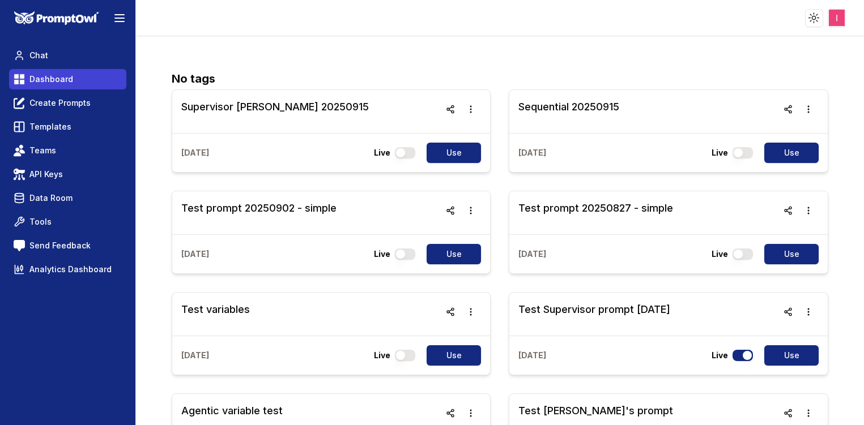
scroll to position [5, 0]
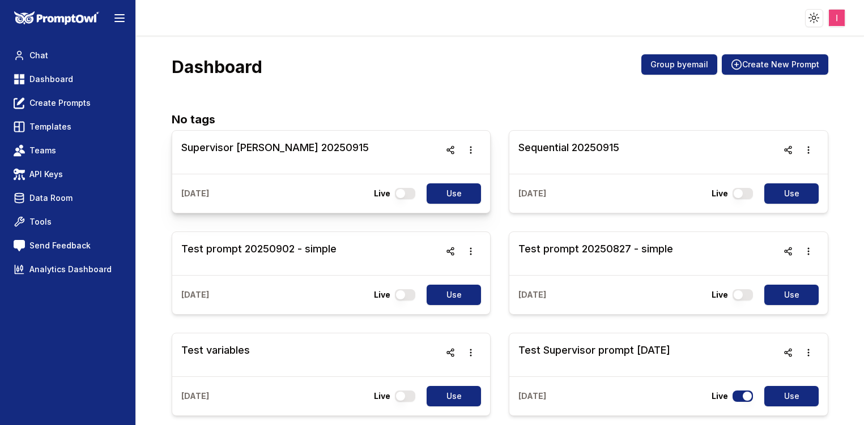
click at [240, 152] on h3 "Supervisor [PERSON_NAME] 20250915" at bounding box center [274, 148] width 187 height 16
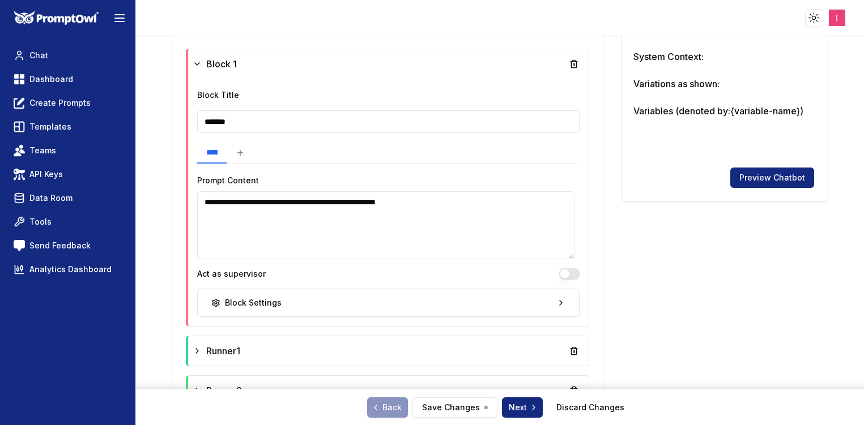
scroll to position [433, 0]
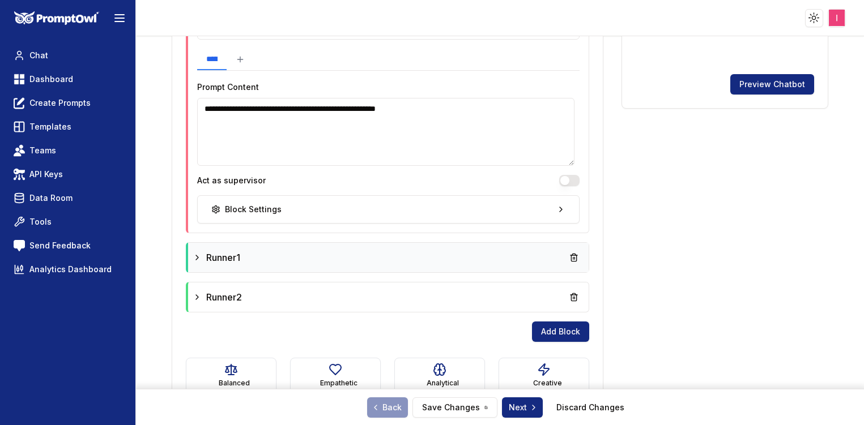
click at [252, 258] on div "Runner1" at bounding box center [388, 258] width 391 height 20
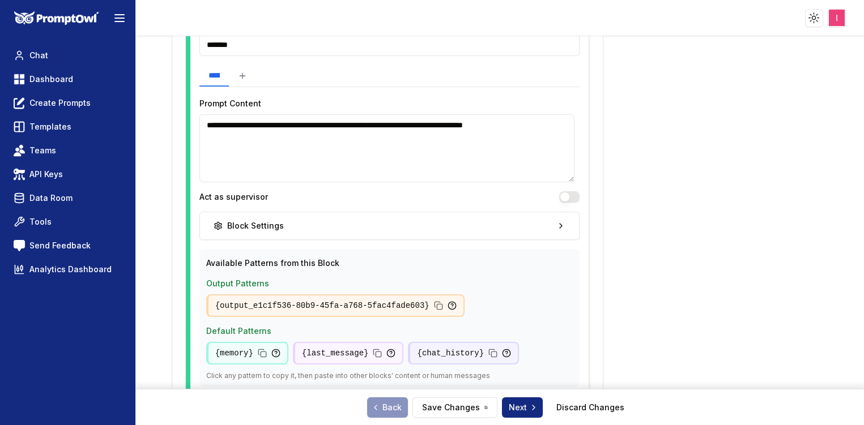
scroll to position [704, 0]
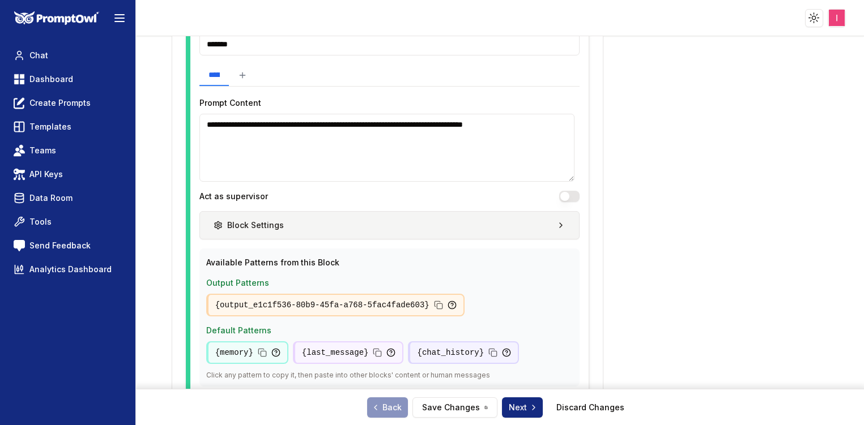
click at [363, 228] on button "Block Settings" at bounding box center [389, 225] width 380 height 28
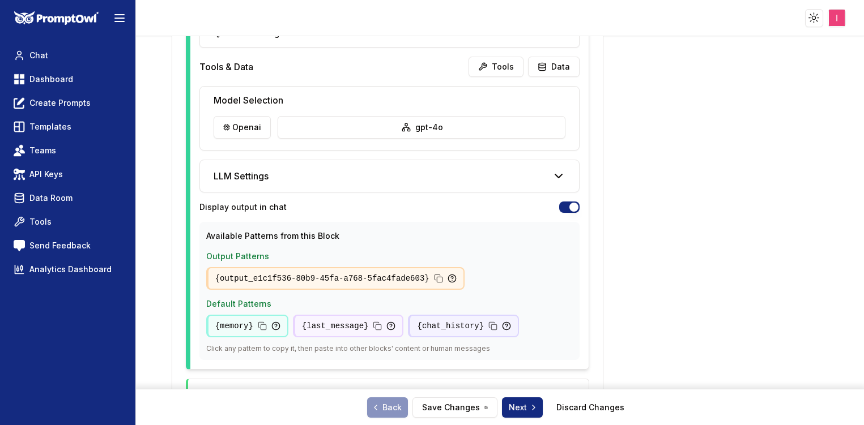
scroll to position [1022, 0]
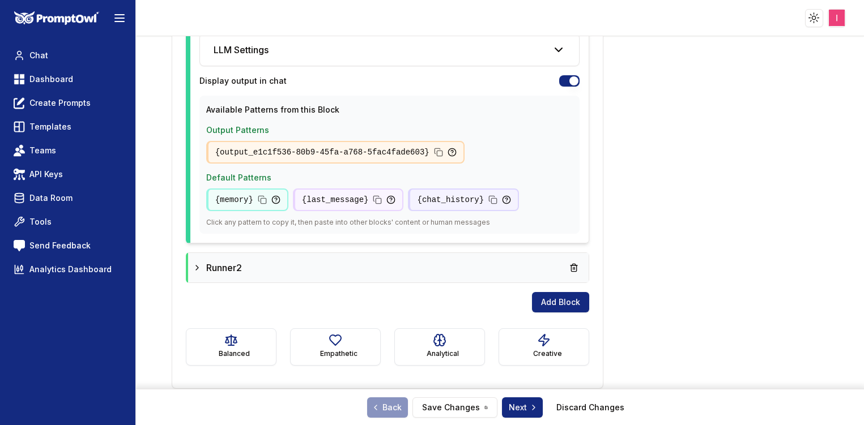
click at [422, 272] on div "Runner2" at bounding box center [388, 268] width 391 height 20
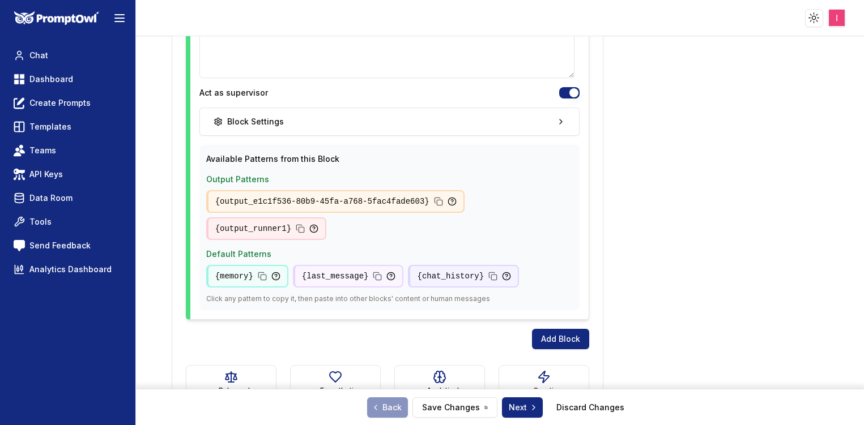
scroll to position [1408, 0]
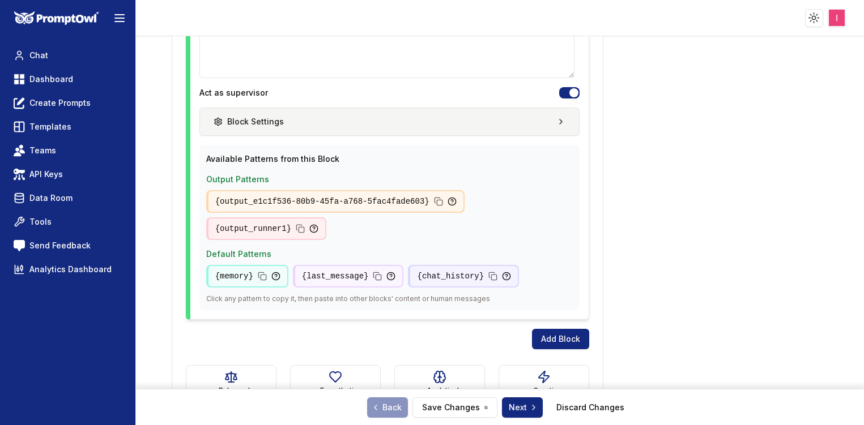
click at [536, 127] on button "Block Settings" at bounding box center [389, 122] width 380 height 28
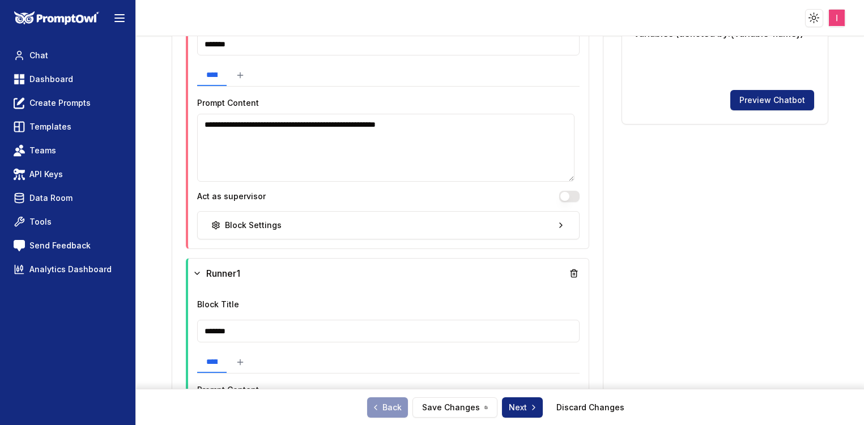
scroll to position [417, 0]
click at [566, 195] on button "Act as supervisor" at bounding box center [569, 195] width 20 height 11
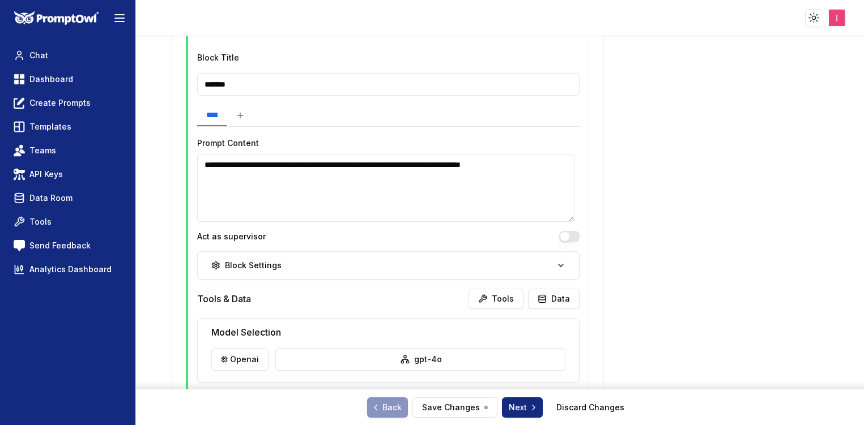
scroll to position [1355, 0]
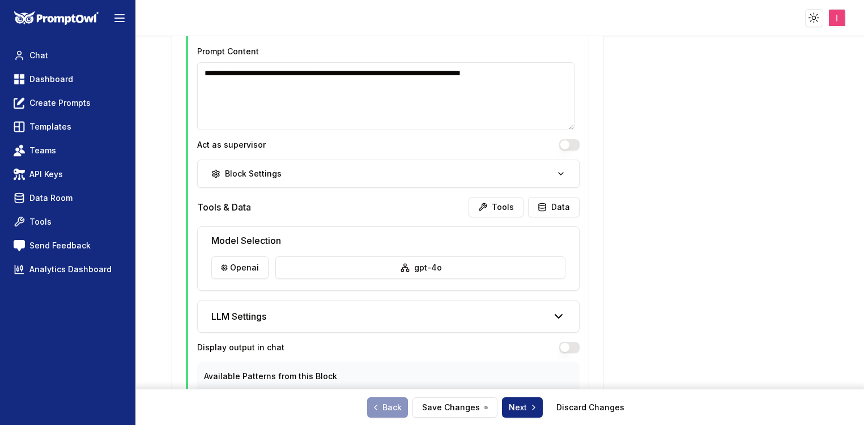
click at [568, 353] on div "**********" at bounding box center [388, 243] width 400 height 587
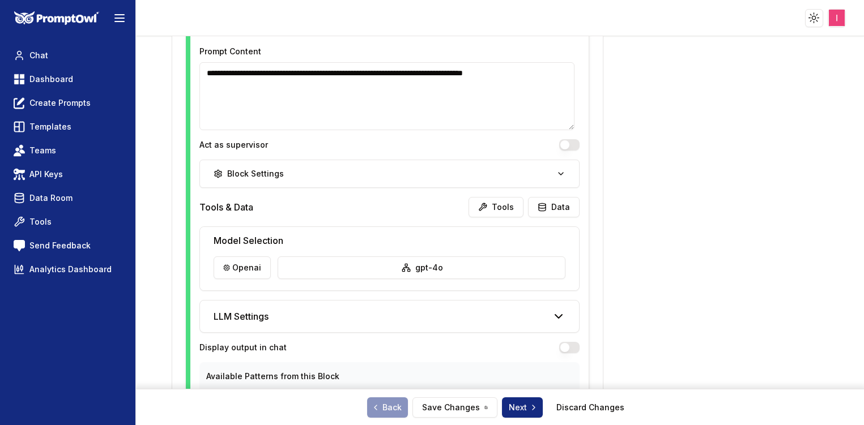
click at [568, 347] on button "button" at bounding box center [569, 347] width 20 height 11
click at [456, 404] on button "Save Changes" at bounding box center [454, 408] width 85 height 20
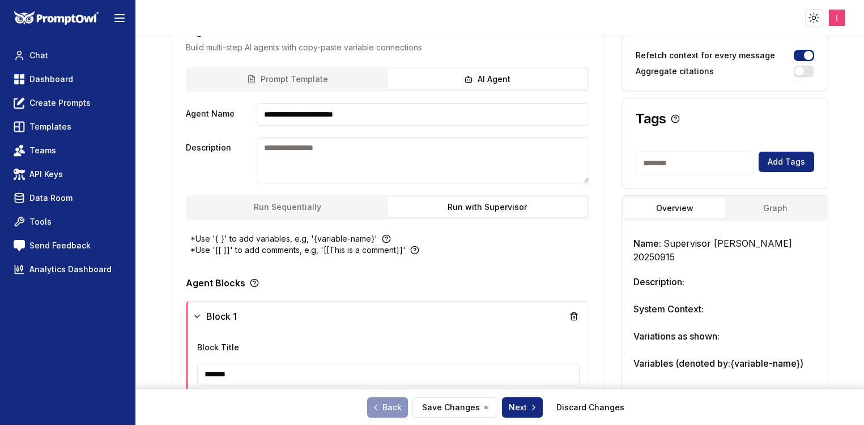
scroll to position [0, 0]
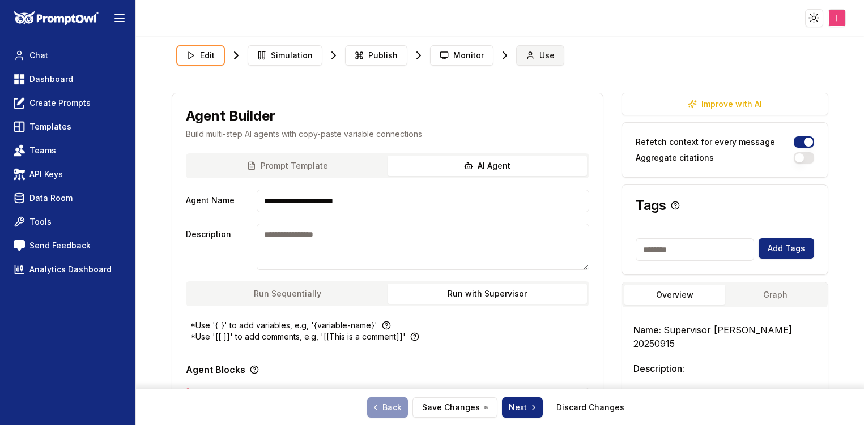
click at [547, 63] on button "Use" at bounding box center [540, 55] width 48 height 20
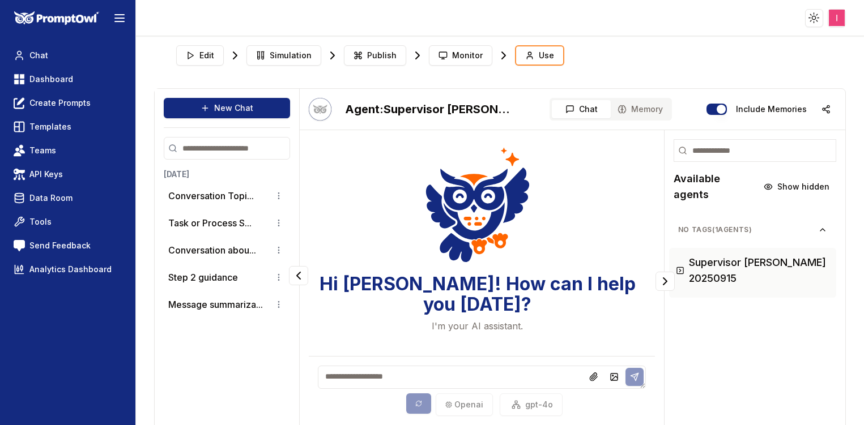
click at [389, 365] on div "openai gpt-4o" at bounding box center [482, 390] width 346 height 69
click at [387, 380] on textarea at bounding box center [482, 377] width 328 height 23
type textarea "******"
click at [630, 378] on icon at bounding box center [634, 377] width 9 height 9
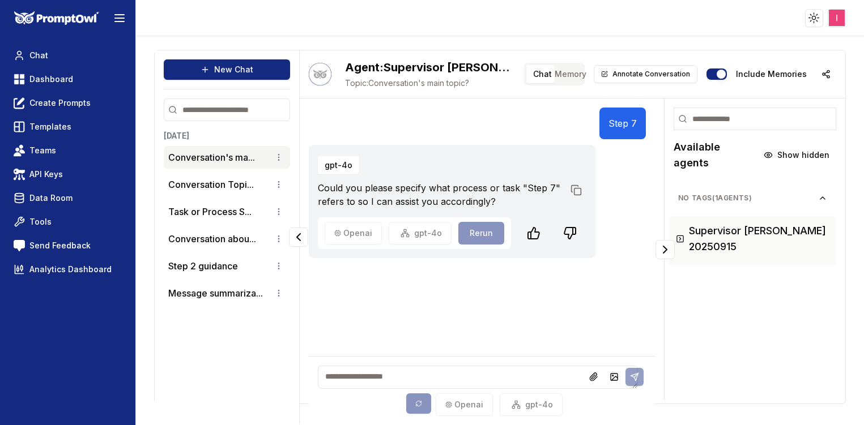
scroll to position [45, 0]
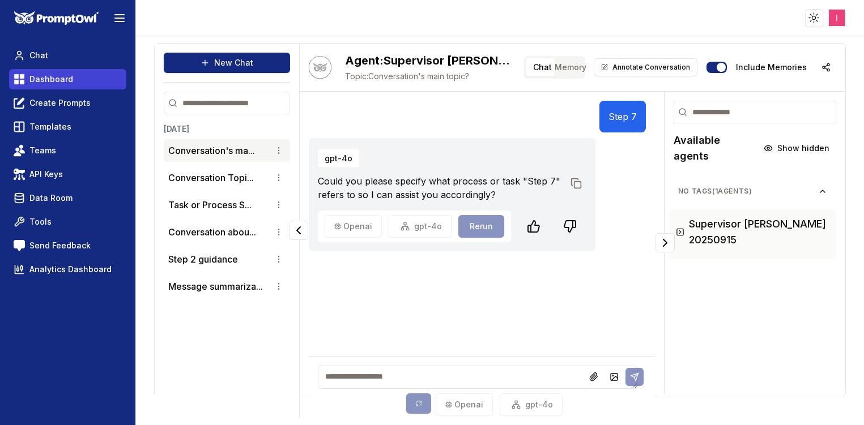
click at [66, 81] on span "Dashboard" at bounding box center [51, 79] width 44 height 11
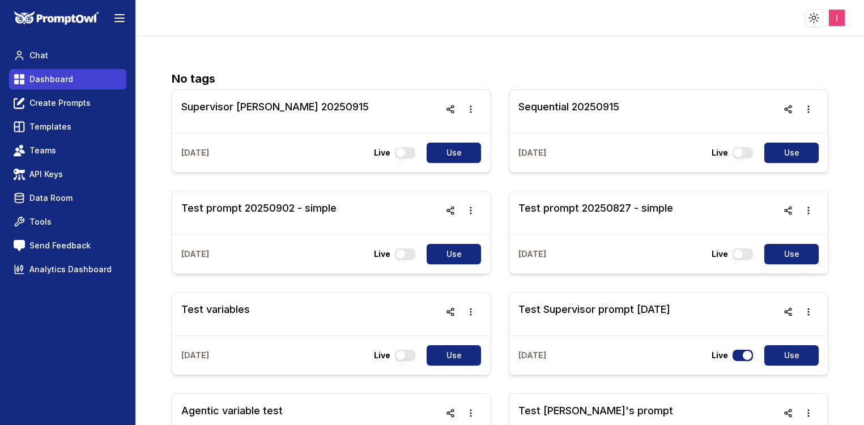
scroll to position [5, 0]
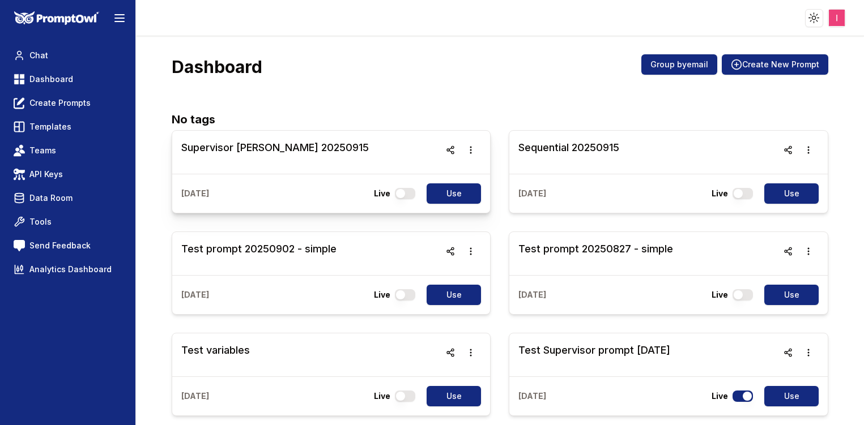
click at [279, 146] on h3 "Supervisor [PERSON_NAME] 20250915" at bounding box center [274, 148] width 187 height 16
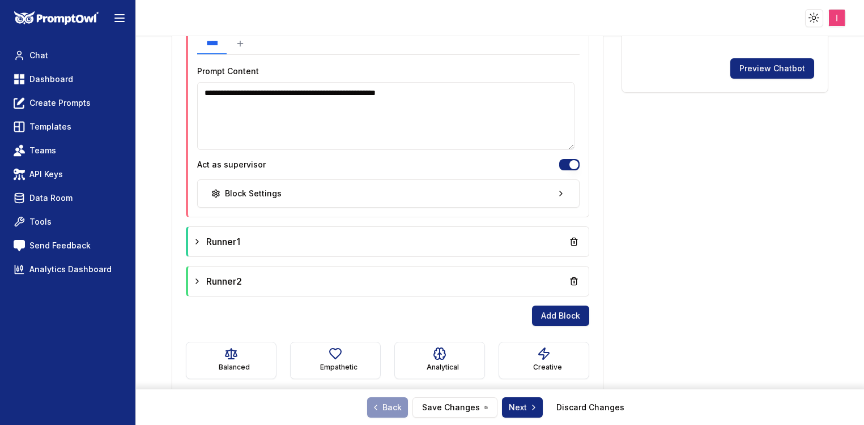
scroll to position [462, 0]
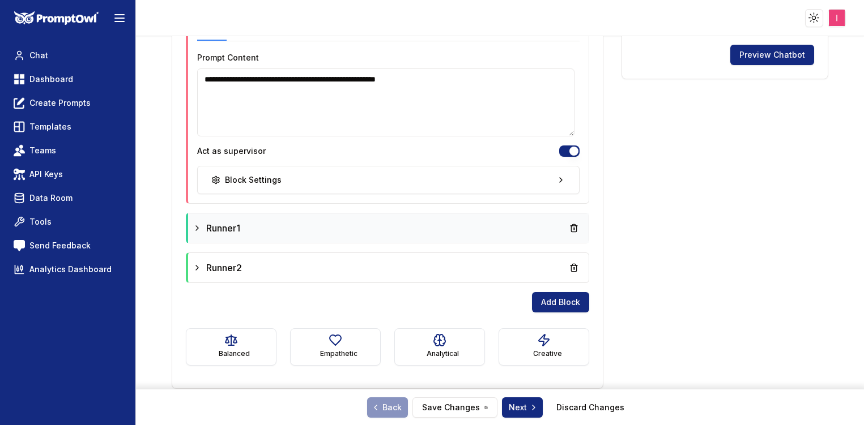
click at [435, 234] on div "Runner1" at bounding box center [388, 228] width 391 height 20
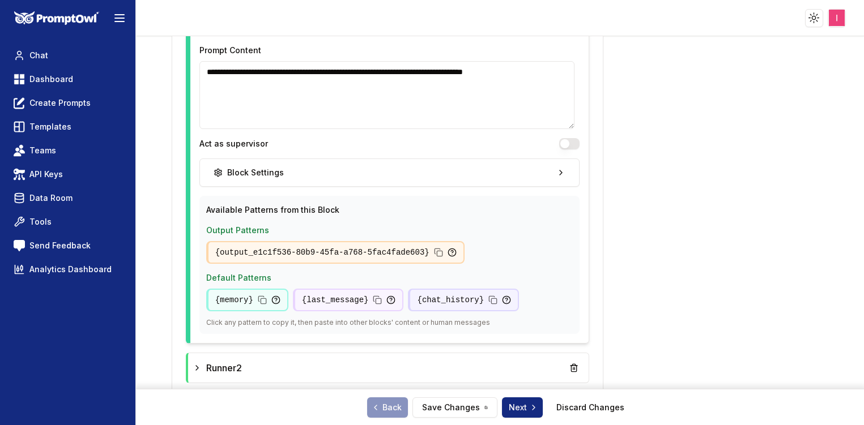
scroll to position [757, 0]
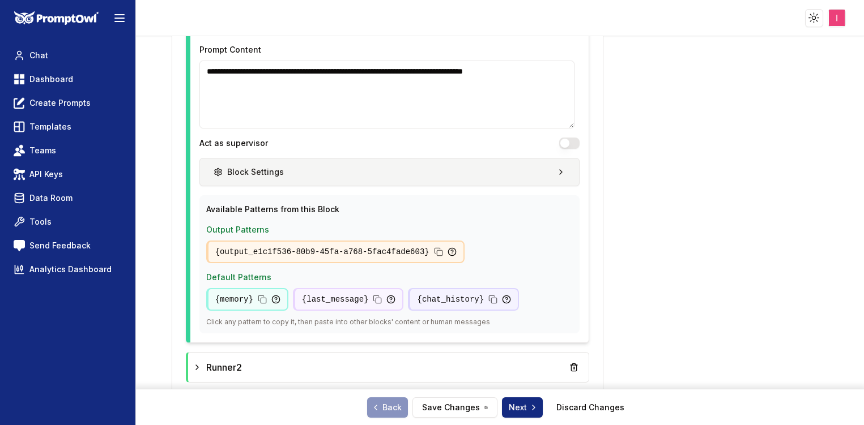
click at [473, 183] on button "Block Settings" at bounding box center [389, 172] width 380 height 28
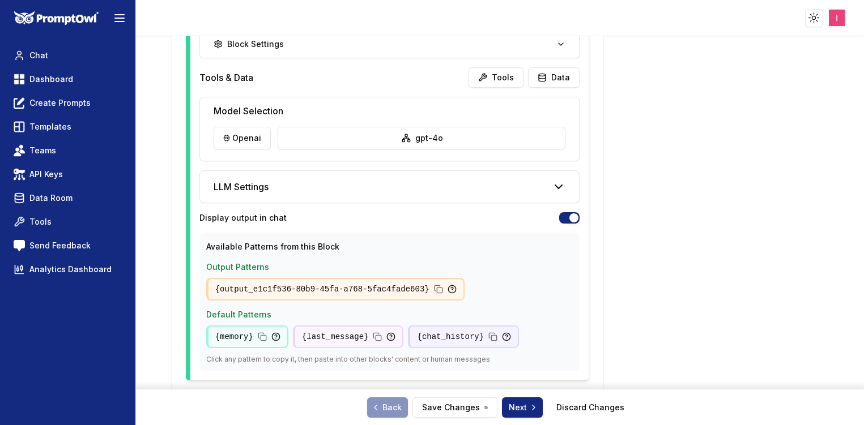
scroll to position [1022, 0]
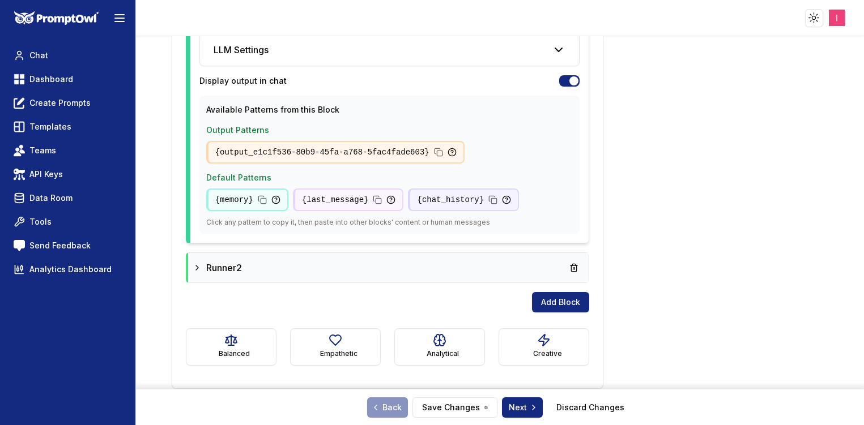
click at [498, 265] on div "Runner2" at bounding box center [388, 268] width 391 height 20
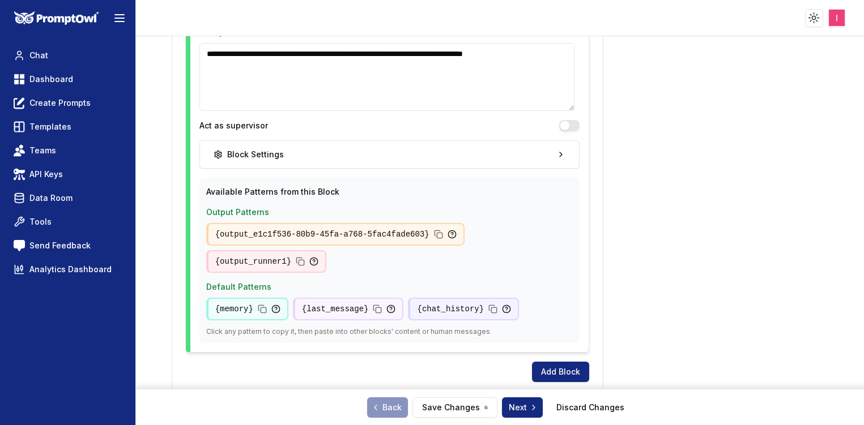
scroll to position [1375, 0]
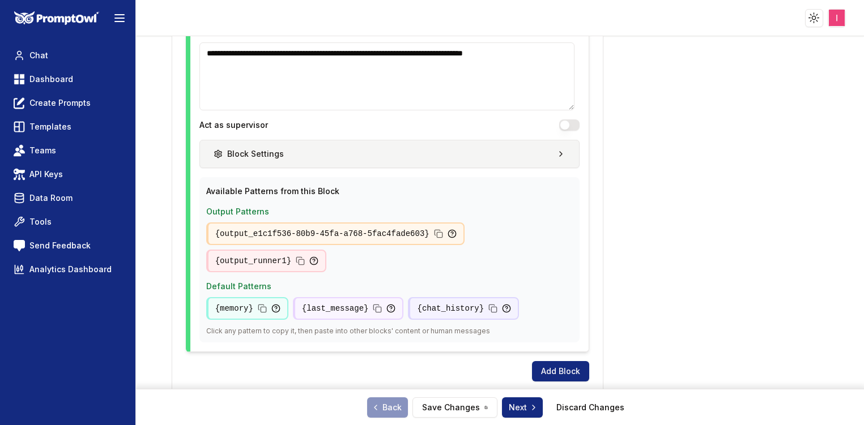
click at [501, 167] on button "Block Settings" at bounding box center [389, 154] width 380 height 28
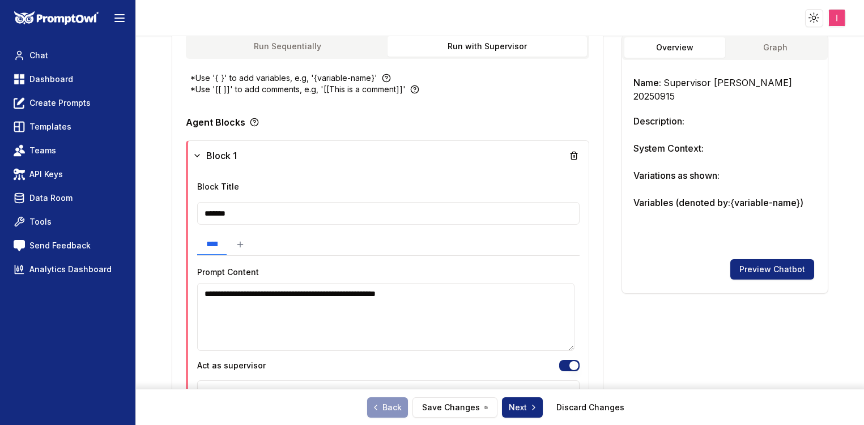
scroll to position [0, 0]
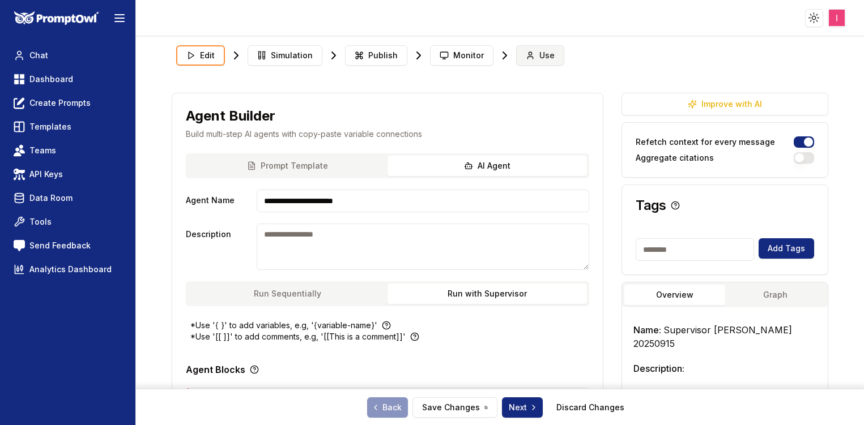
click at [541, 57] on span "Use" at bounding box center [546, 55] width 15 height 11
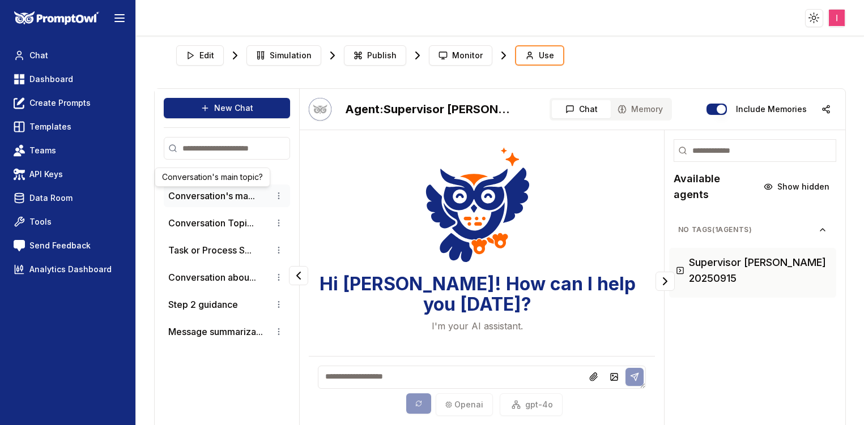
click at [240, 197] on button "Conversation's ma..." at bounding box center [211, 196] width 87 height 14
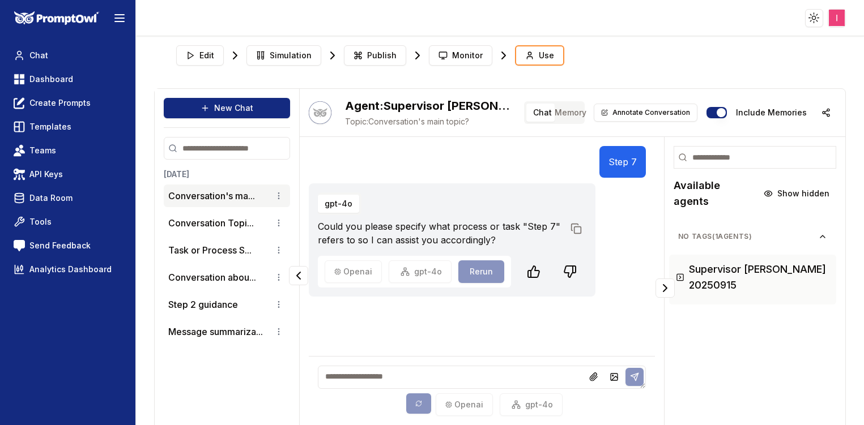
scroll to position [45, 0]
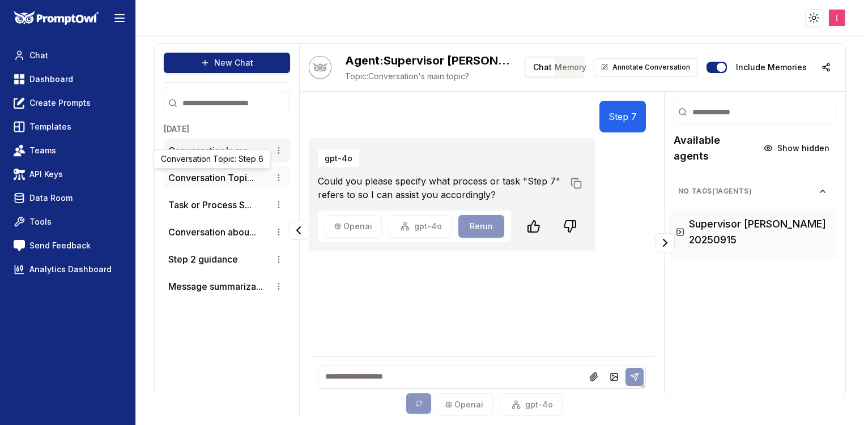
click at [211, 179] on button "Conversation Topi..." at bounding box center [211, 178] width 86 height 14
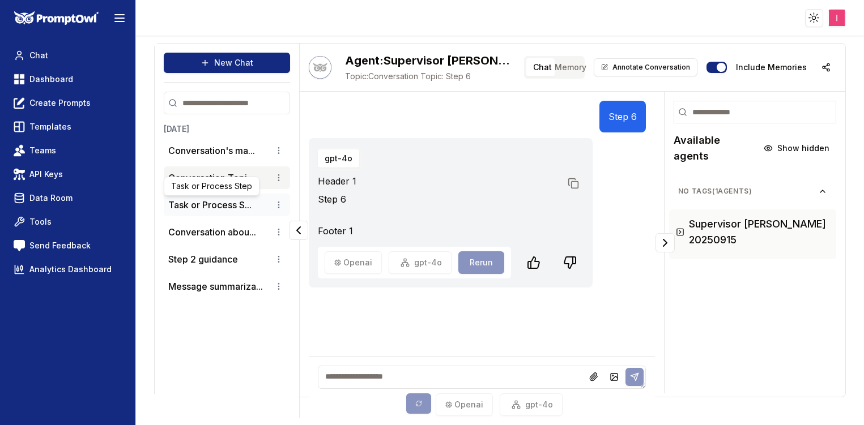
click at [211, 210] on button "Task or Process S..." at bounding box center [209, 205] width 83 height 14
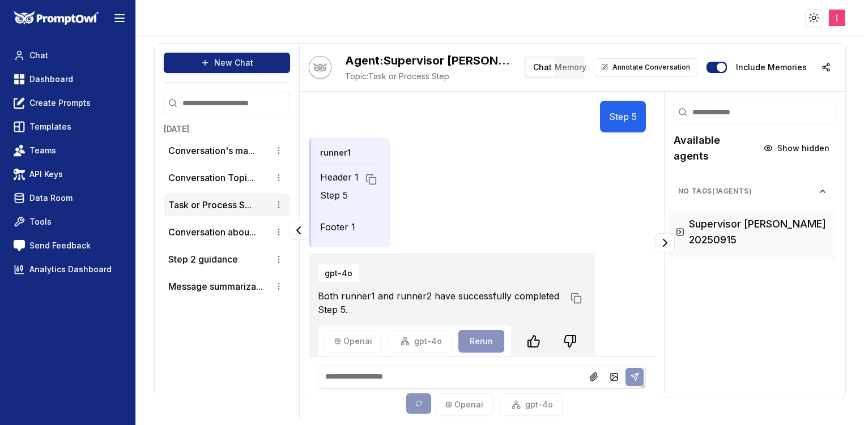
click at [368, 378] on textarea at bounding box center [482, 377] width 328 height 23
click at [224, 62] on button "New Chat" at bounding box center [227, 63] width 126 height 20
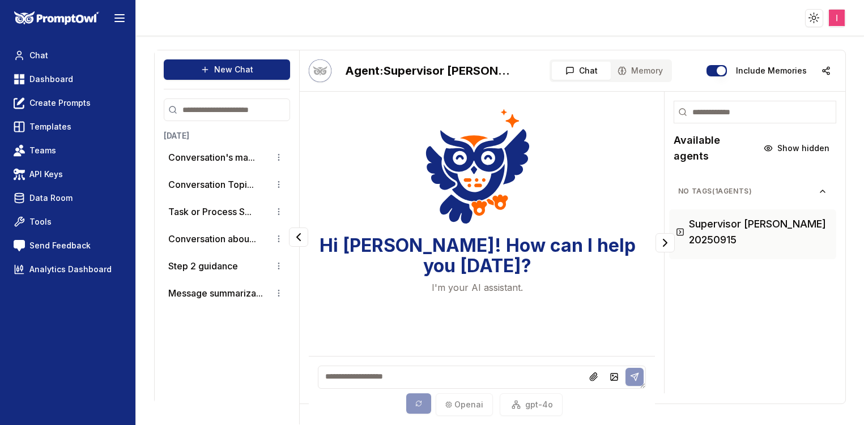
click at [356, 383] on textarea at bounding box center [482, 377] width 328 height 23
type textarea "******"
click at [634, 370] on button at bounding box center [634, 377] width 18 height 18
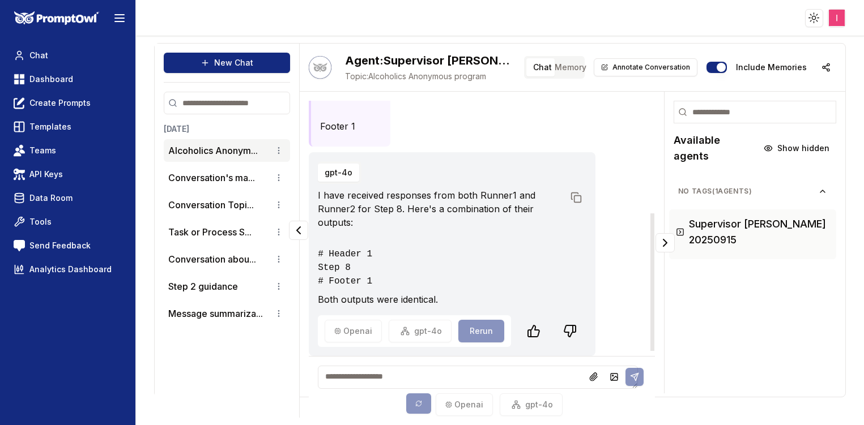
scroll to position [0, 0]
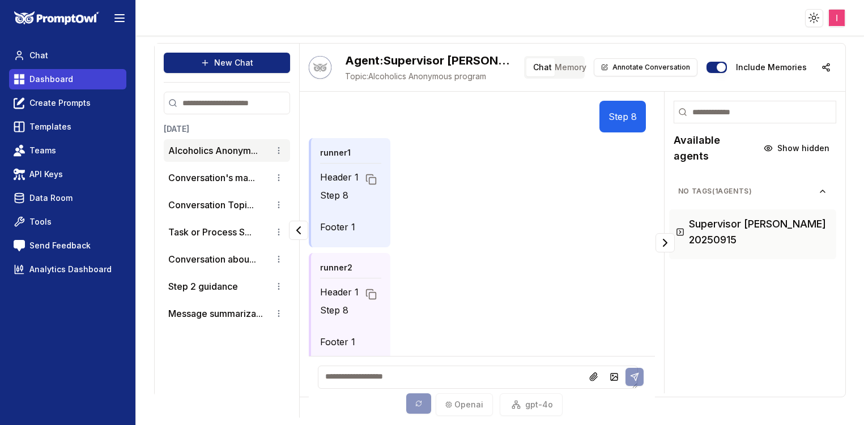
click at [46, 79] on span "Dashboard" at bounding box center [51, 79] width 44 height 11
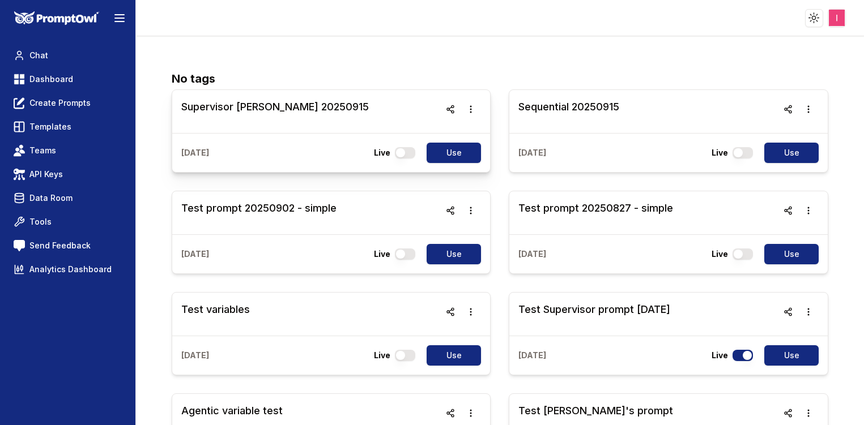
scroll to position [5, 0]
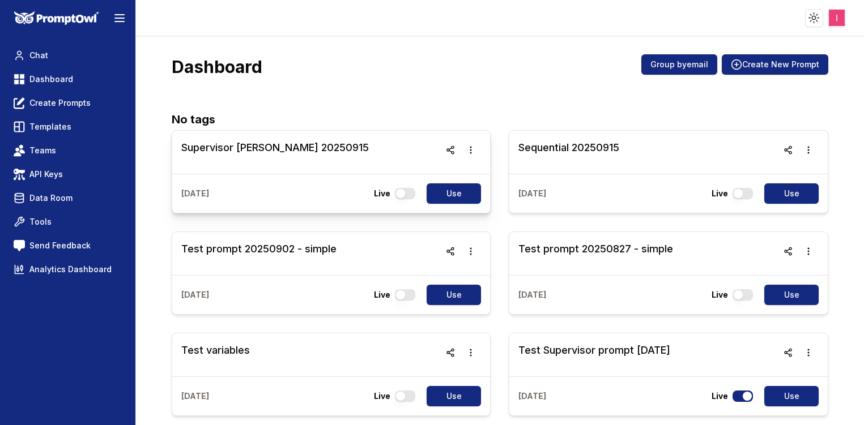
click at [257, 151] on h3 "Supervisor [PERSON_NAME] 20250915" at bounding box center [274, 148] width 187 height 16
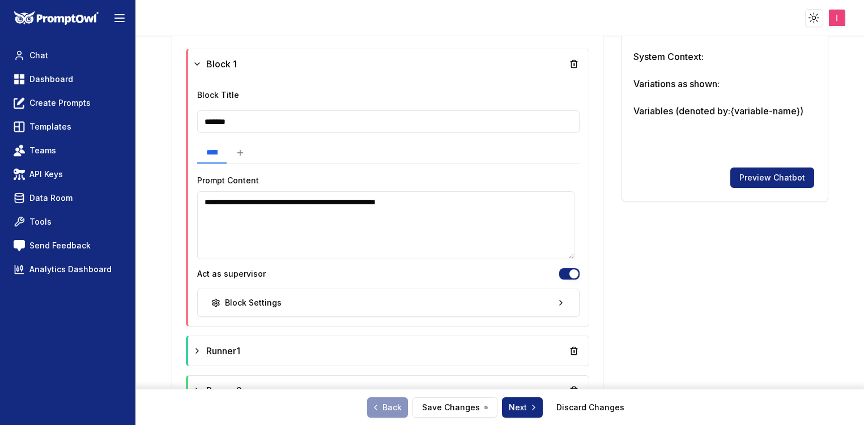
scroll to position [462, 0]
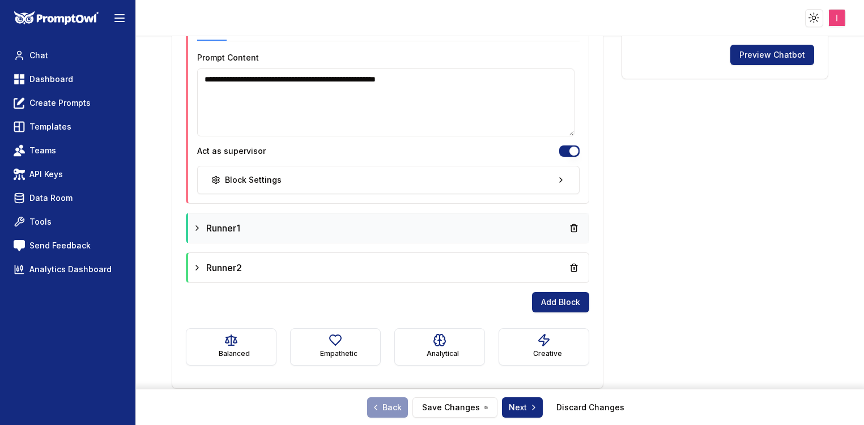
click at [364, 219] on div "Runner1" at bounding box center [388, 228] width 391 height 20
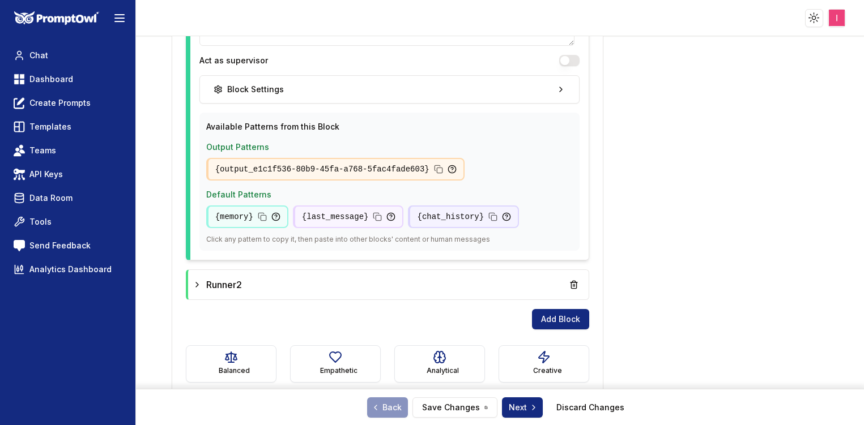
scroll to position [857, 0]
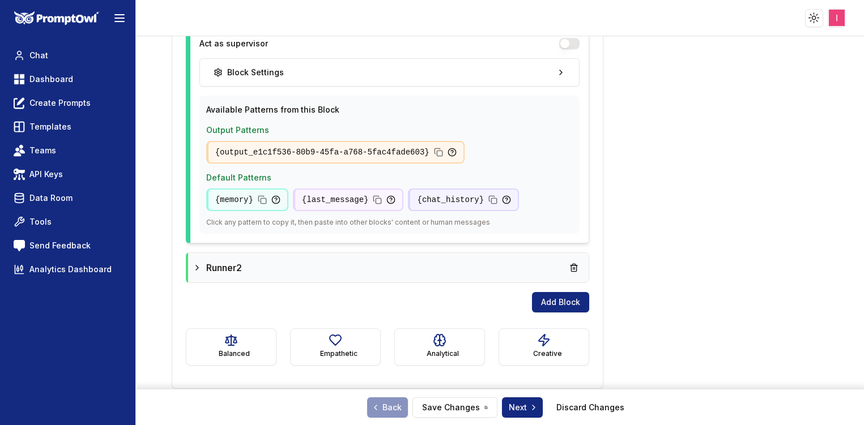
click at [369, 272] on div "Runner2" at bounding box center [388, 268] width 391 height 20
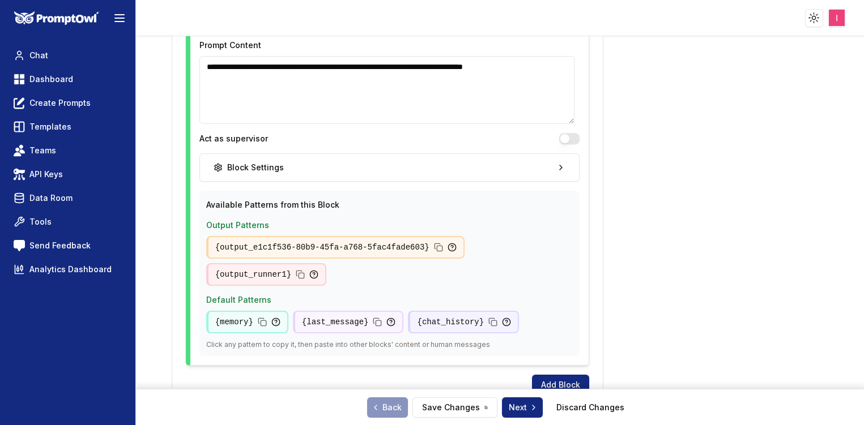
scroll to position [1197, 0]
click at [408, 61] on textarea "**********" at bounding box center [386, 90] width 375 height 68
click at [345, 64] on textarea "**********" at bounding box center [386, 90] width 375 height 68
type textarea "**********"
click at [436, 400] on button "Save Changes" at bounding box center [454, 408] width 85 height 20
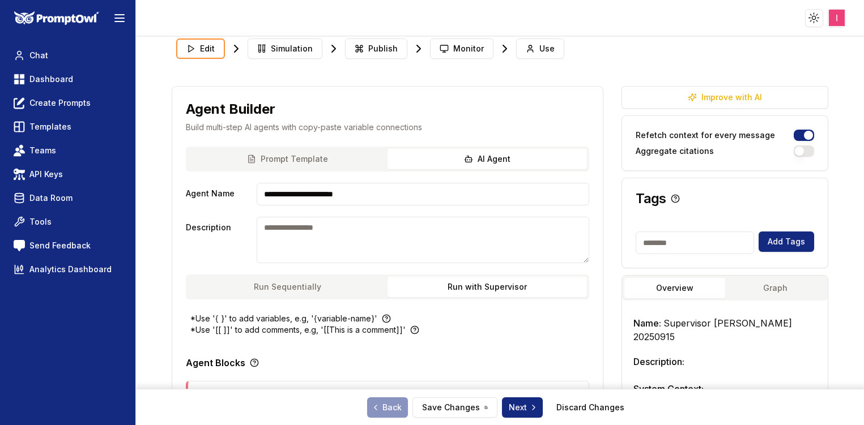
scroll to position [0, 0]
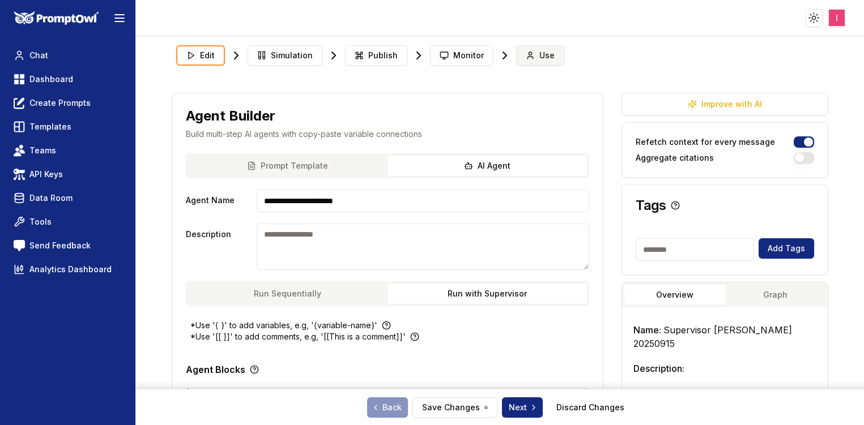
click at [532, 62] on button "Use" at bounding box center [540, 55] width 48 height 20
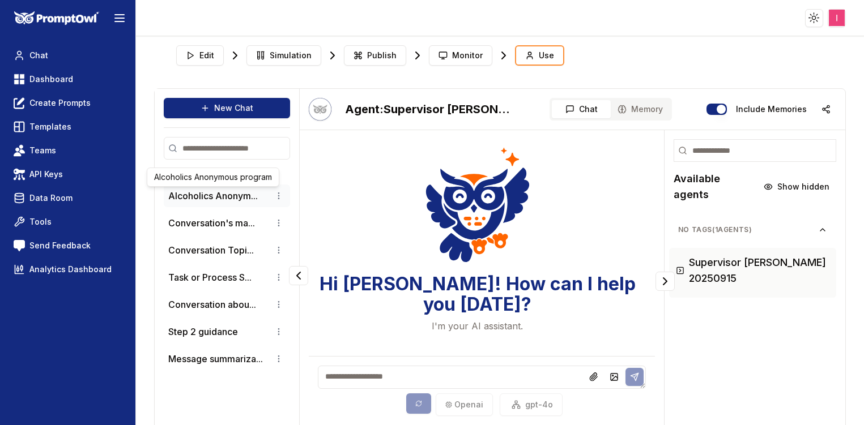
click at [203, 195] on button "Alcoholics Anonym..." at bounding box center [212, 196] width 89 height 14
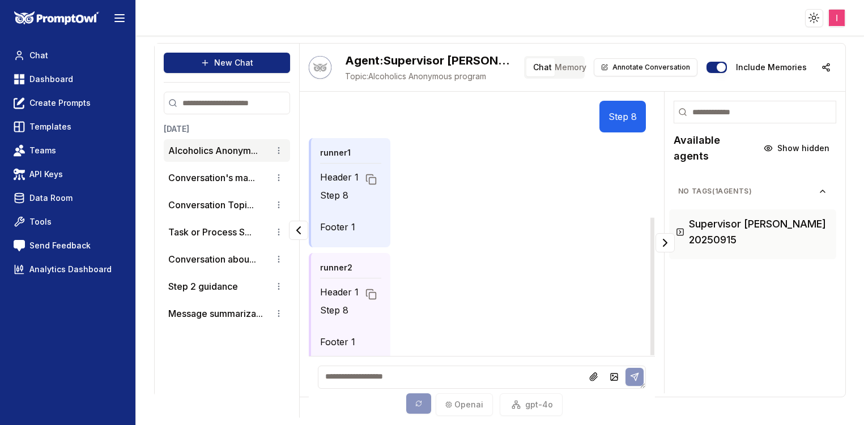
scroll to position [216, 0]
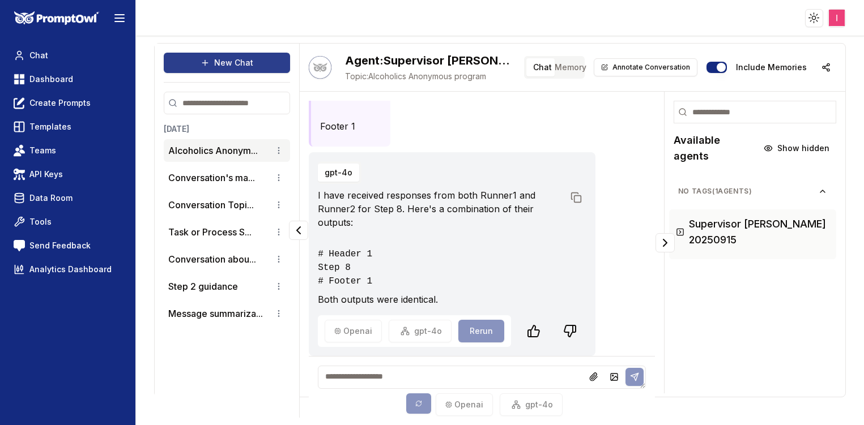
click at [228, 61] on button "New Chat" at bounding box center [227, 63] width 126 height 20
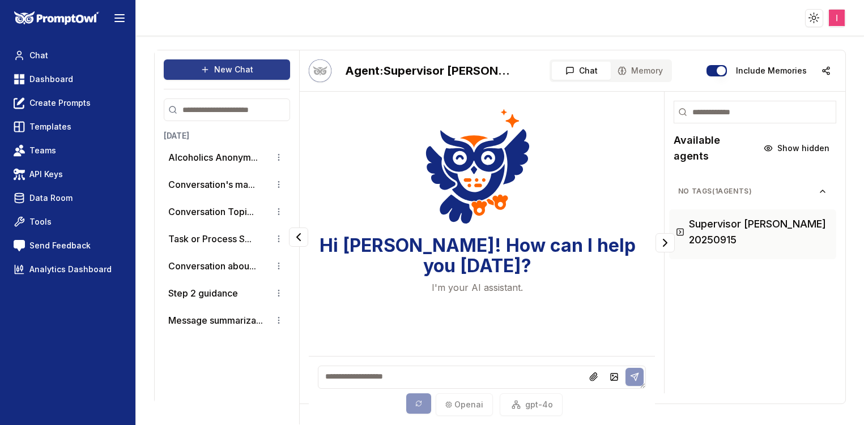
scroll to position [39, 0]
click at [393, 386] on textarea at bounding box center [482, 377] width 328 height 23
type textarea "*"
type textarea "*******"
click at [630, 377] on icon at bounding box center [633, 376] width 7 height 7
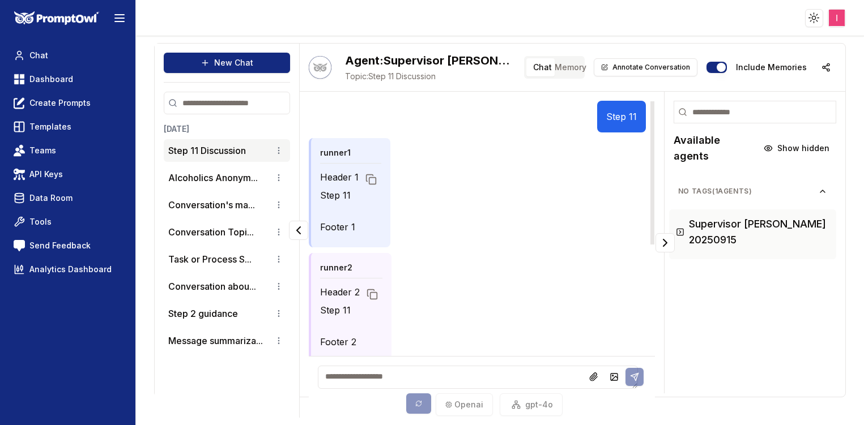
scroll to position [0, 0]
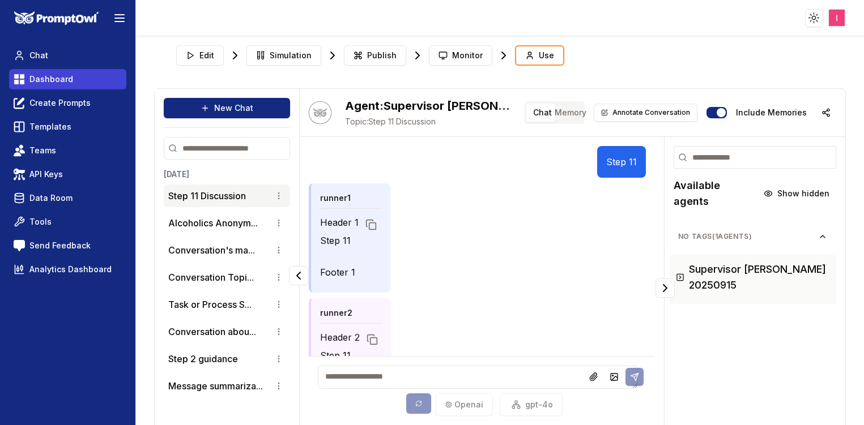
click at [70, 77] on span "Dashboard" at bounding box center [51, 79] width 44 height 11
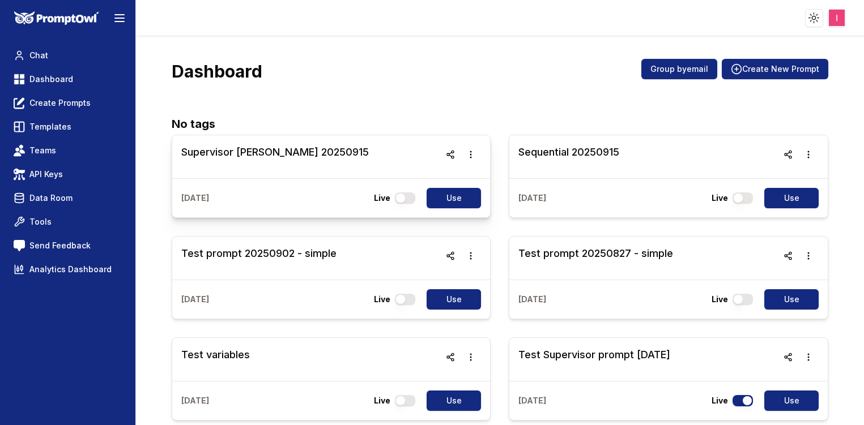
click at [246, 156] on h3 "Supervisor [PERSON_NAME] 20250915" at bounding box center [274, 152] width 187 height 16
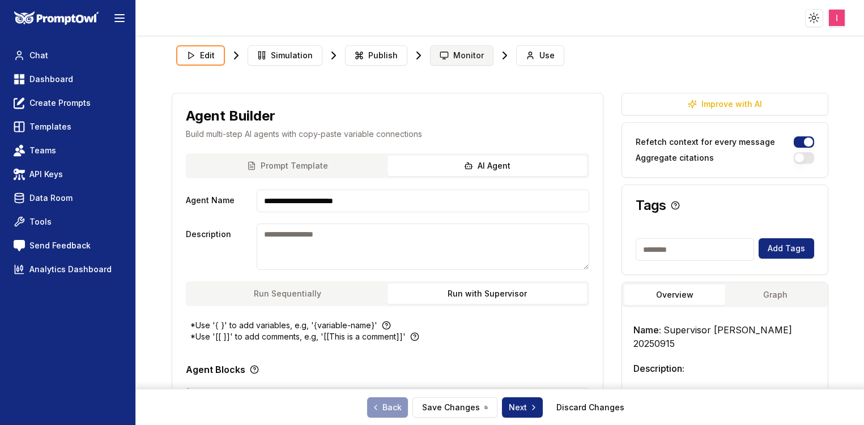
click at [461, 61] on button "Monitor" at bounding box center [461, 55] width 63 height 20
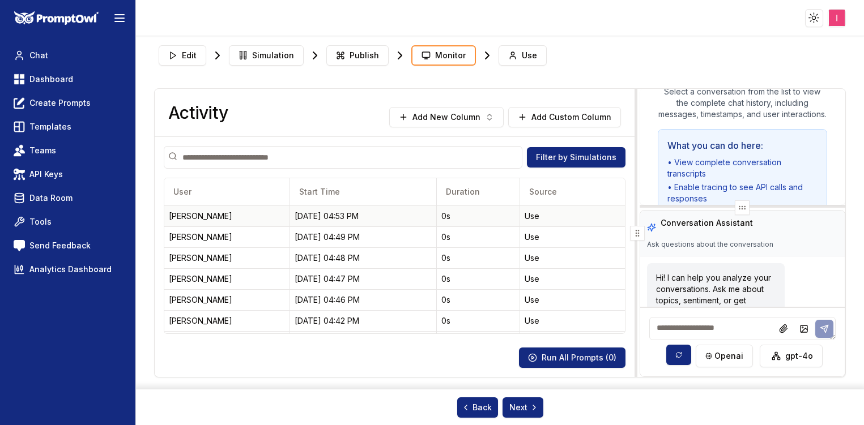
click at [582, 215] on div "Use" at bounding box center [572, 216] width 95 height 11
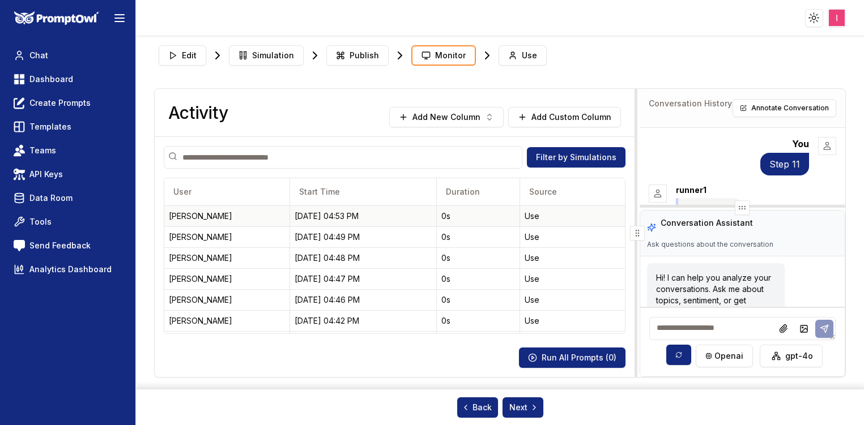
scroll to position [9, 0]
click at [542, 240] on div "Use" at bounding box center [572, 237] width 95 height 11
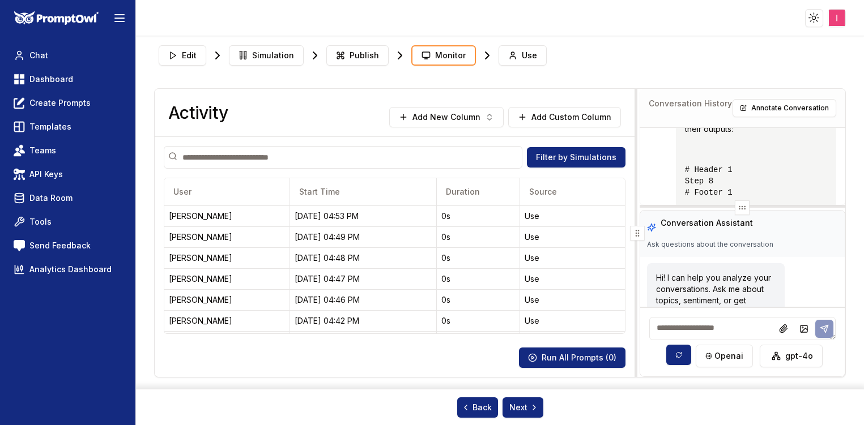
scroll to position [369, 0]
click at [531, 225] on td "Use" at bounding box center [572, 216] width 105 height 21
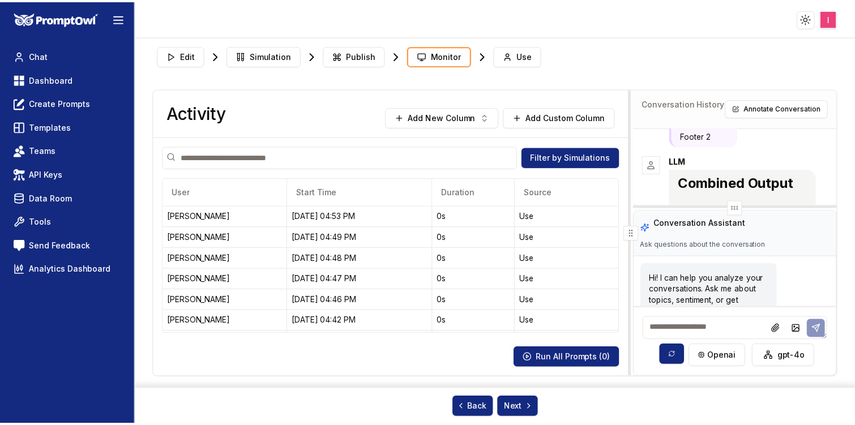
scroll to position [263, 0]
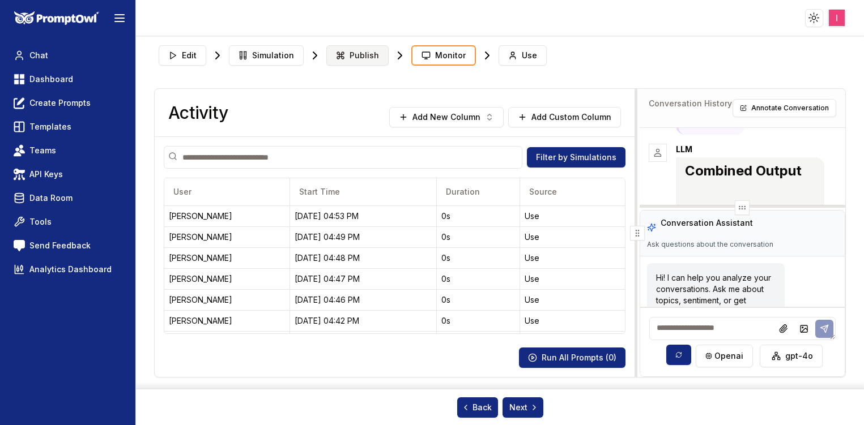
click at [365, 50] on span "Publish" at bounding box center [363, 55] width 29 height 11
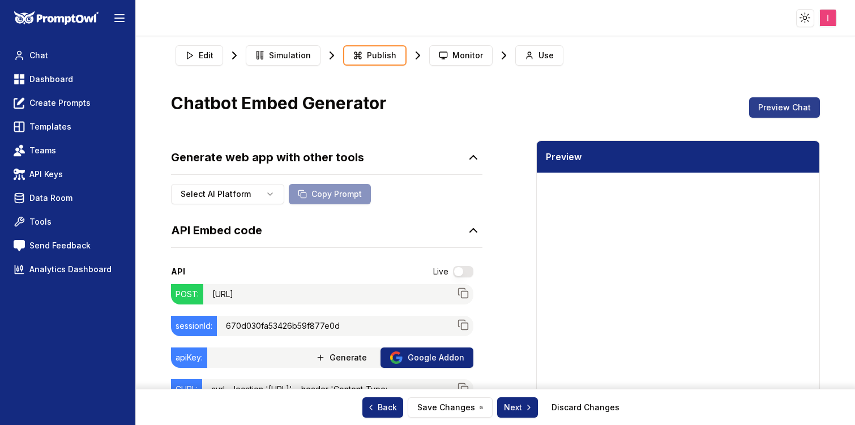
click at [774, 105] on button "Preview Chat" at bounding box center [784, 107] width 71 height 20
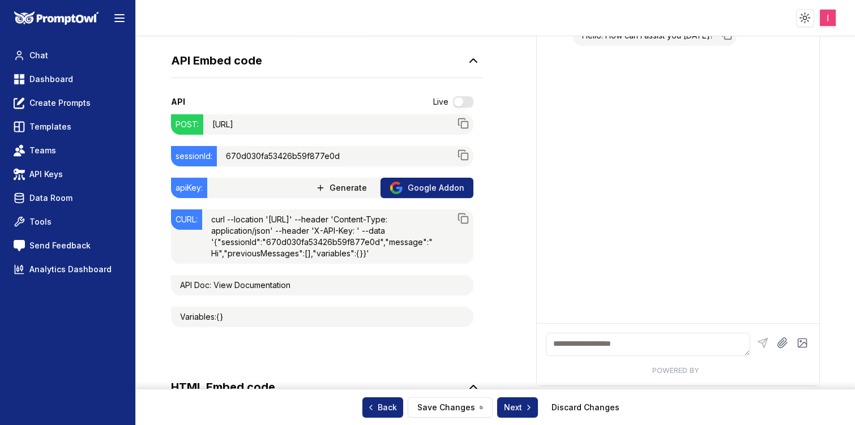
scroll to position [170, 0]
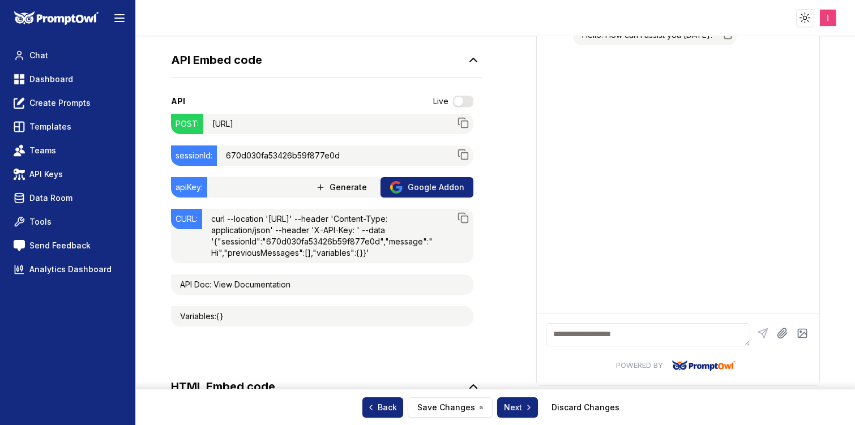
click at [664, 336] on textarea at bounding box center [648, 334] width 204 height 23
type textarea "*******"
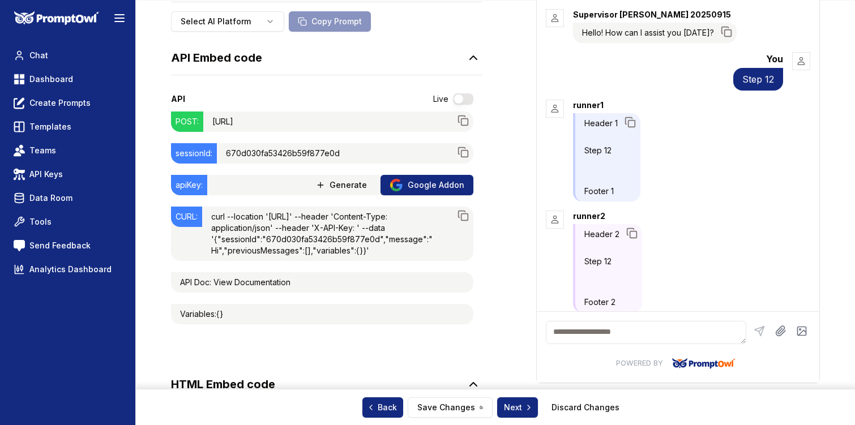
scroll to position [0, 0]
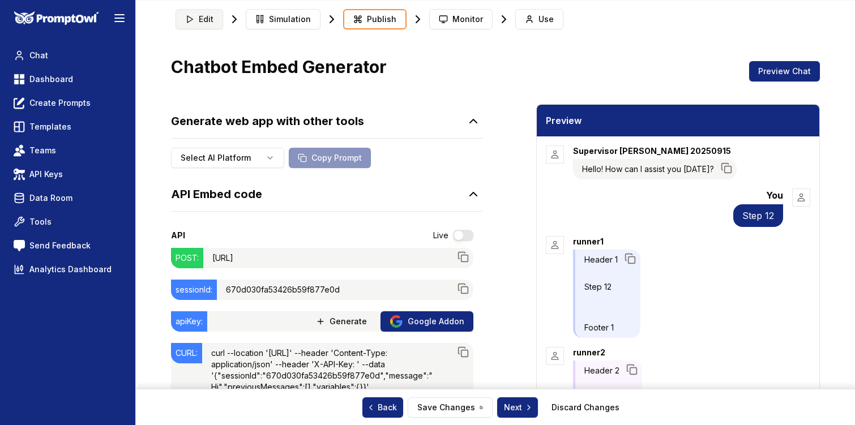
click at [208, 19] on span "Edit" at bounding box center [206, 19] width 15 height 11
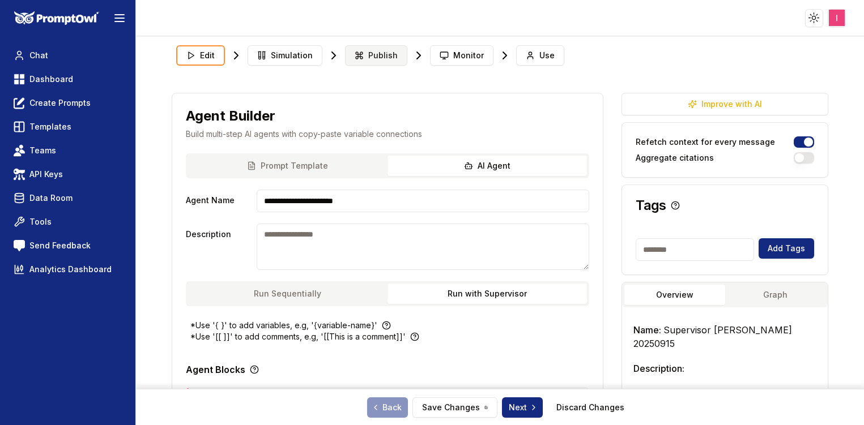
click at [372, 47] on button "Publish" at bounding box center [376, 55] width 62 height 20
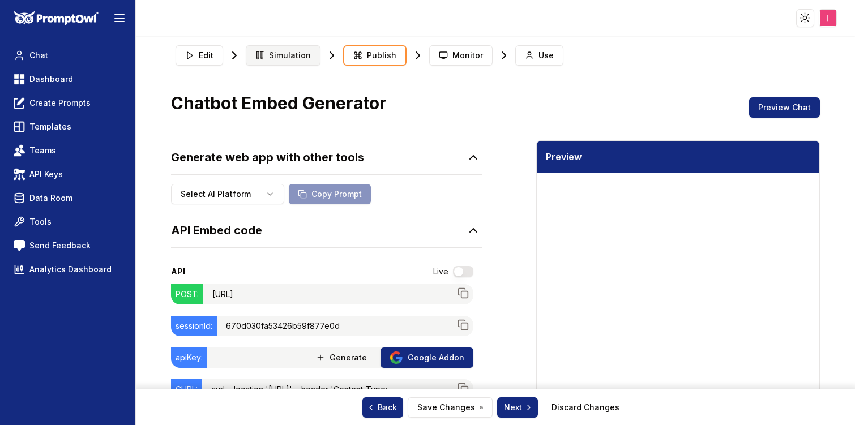
click at [285, 49] on button "Simulation" at bounding box center [283, 55] width 75 height 20
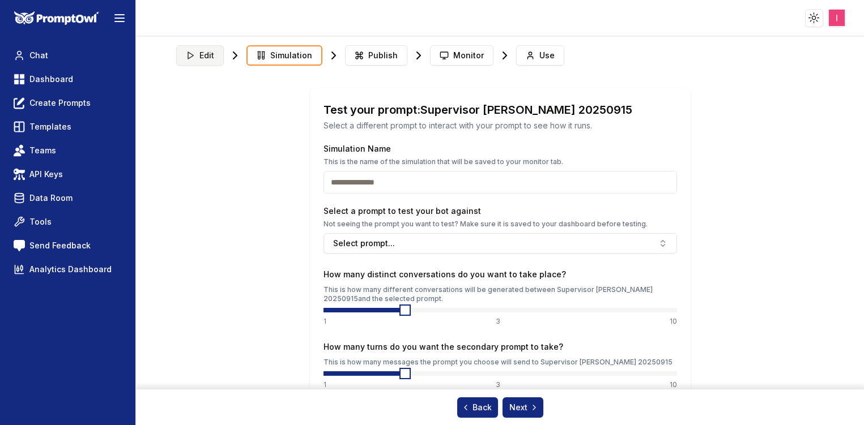
click at [190, 55] on icon at bounding box center [190, 55] width 9 height 9
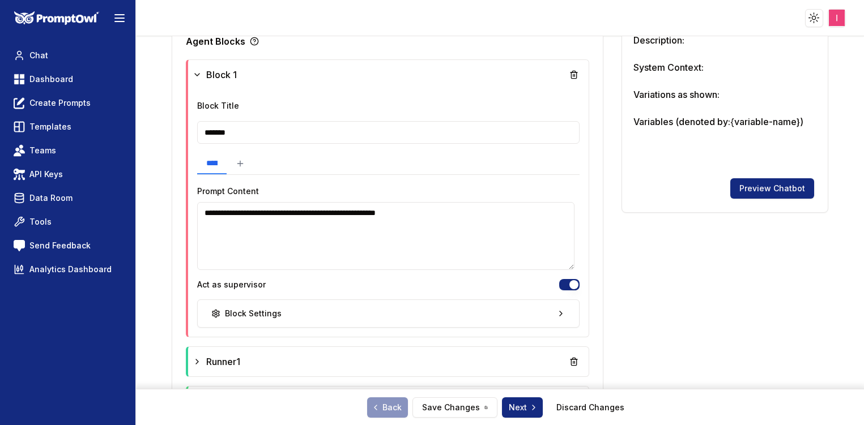
scroll to position [462, 0]
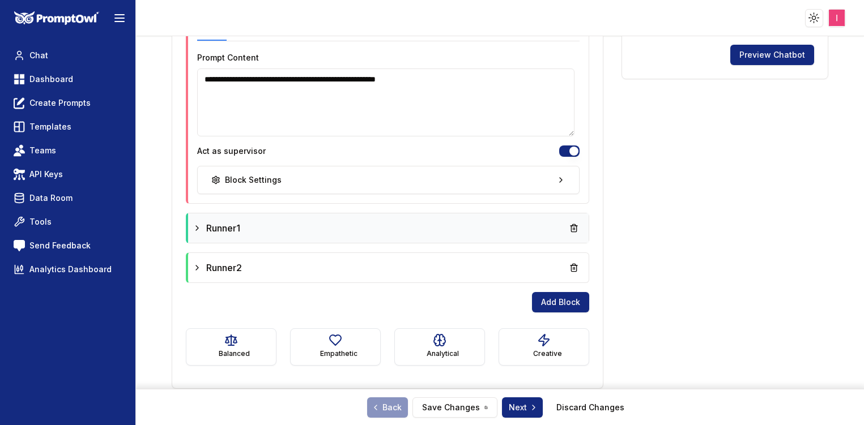
click at [355, 238] on div "Runner1" at bounding box center [388, 228] width 400 height 29
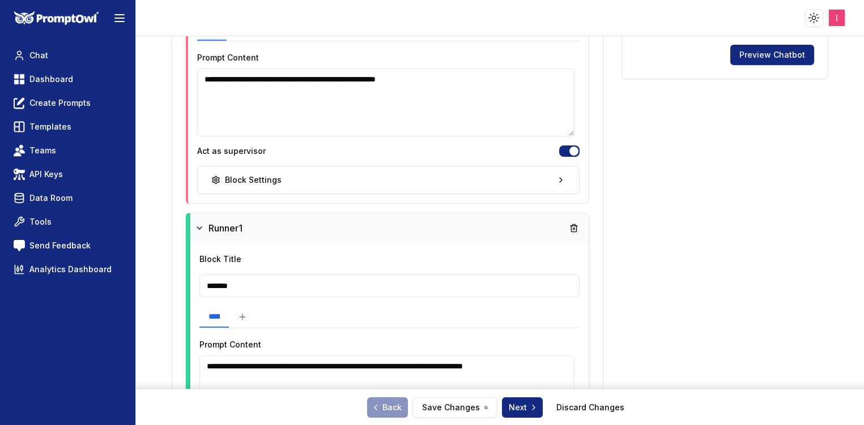
click at [355, 238] on div "Runner1" at bounding box center [389, 228] width 398 height 29
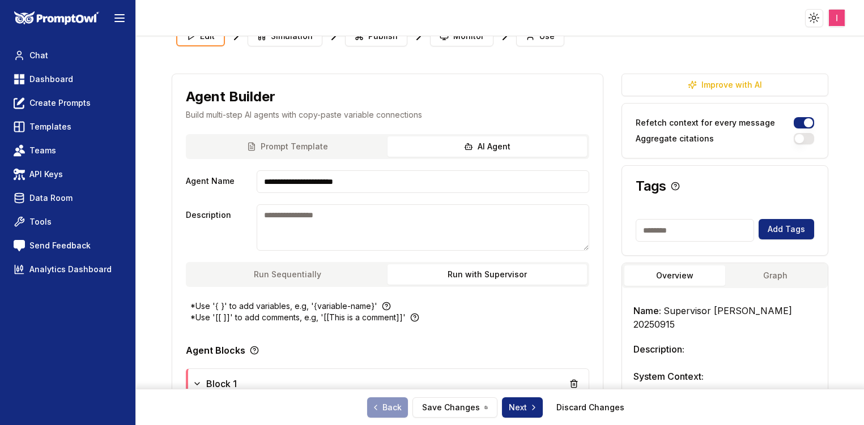
scroll to position [19, 0]
